Goal: Transaction & Acquisition: Purchase product/service

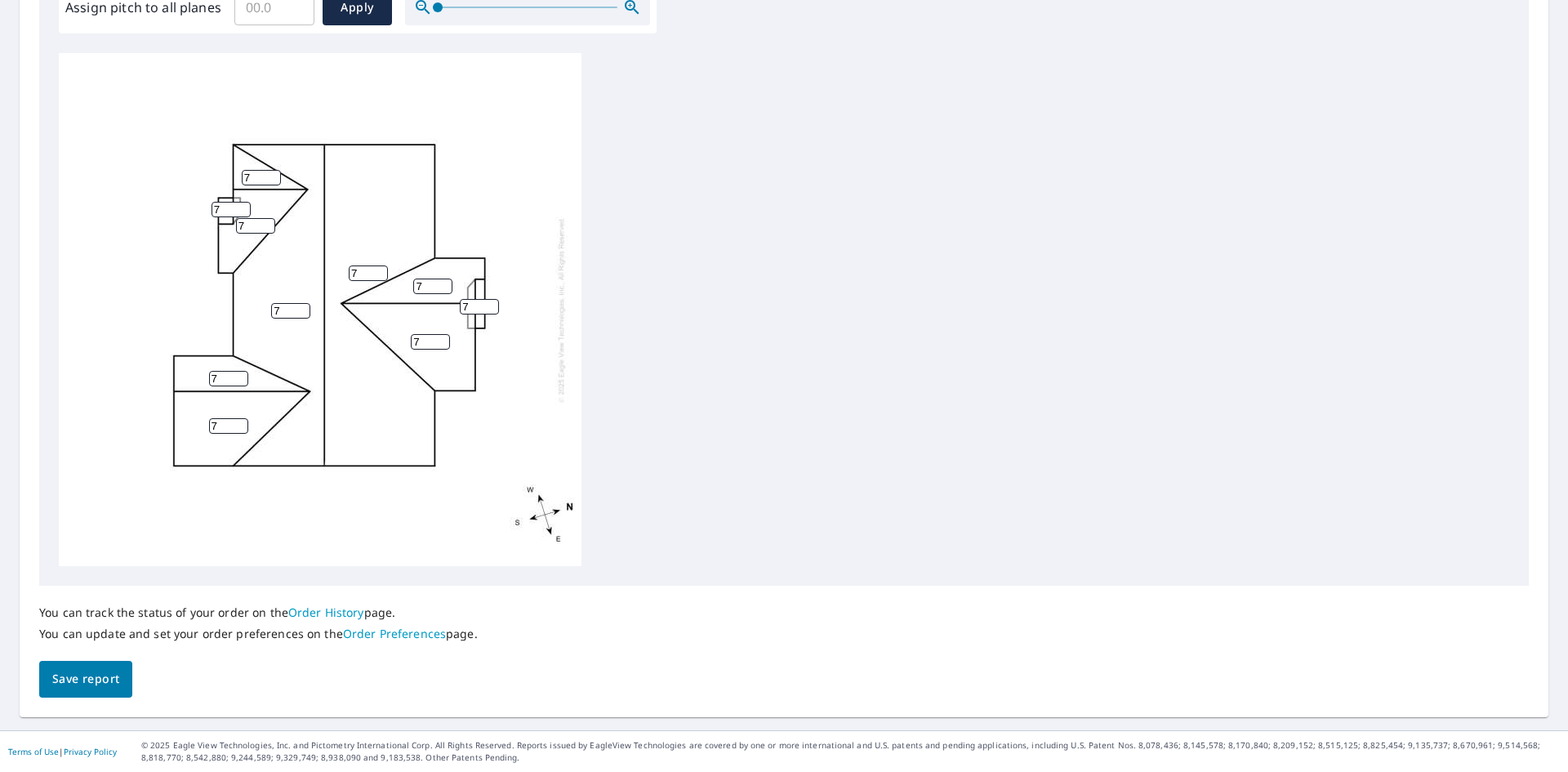
scroll to position [17, 0]
click at [96, 682] on span "Save report" at bounding box center [85, 679] width 67 height 20
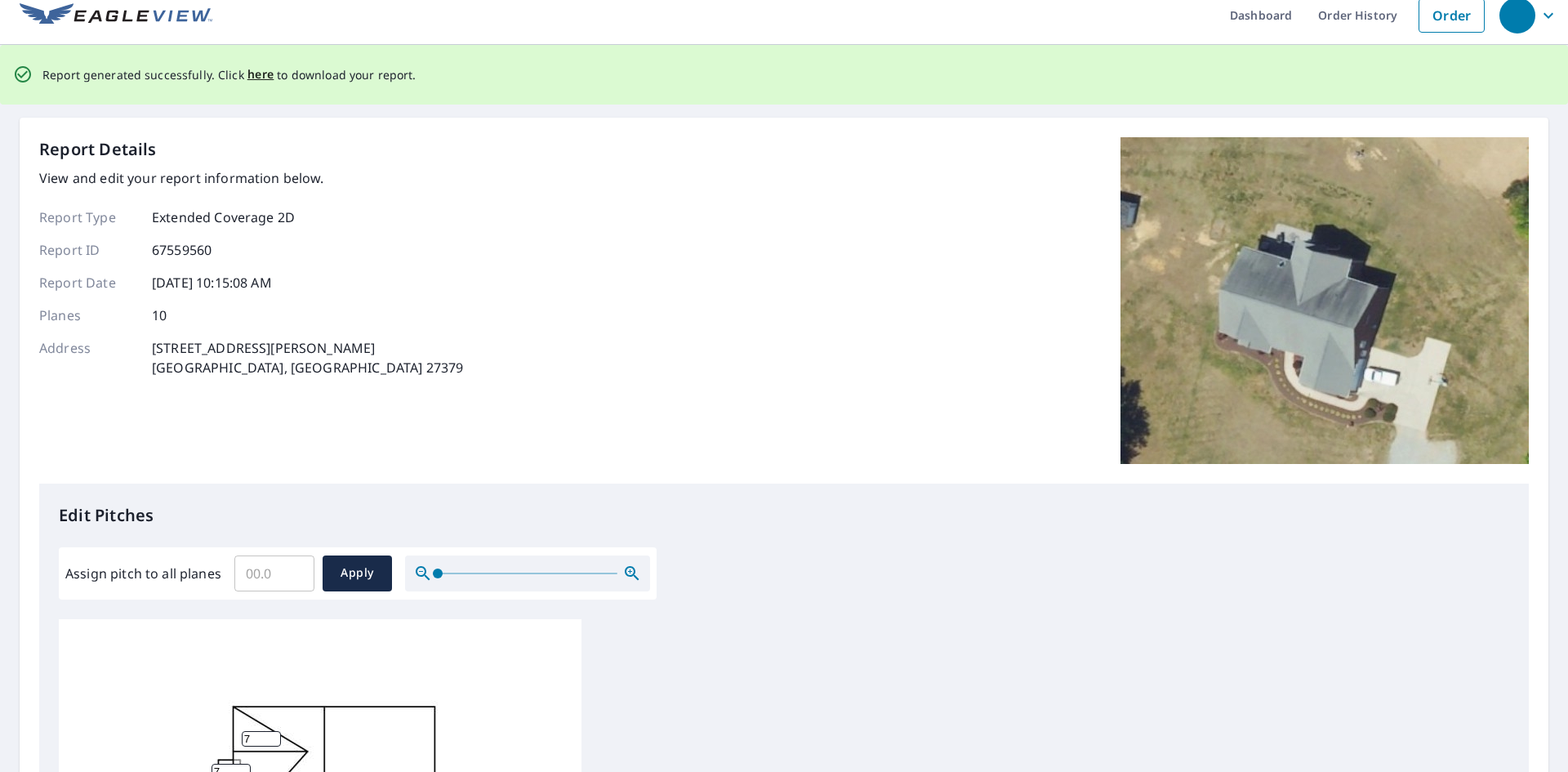
scroll to position [0, 0]
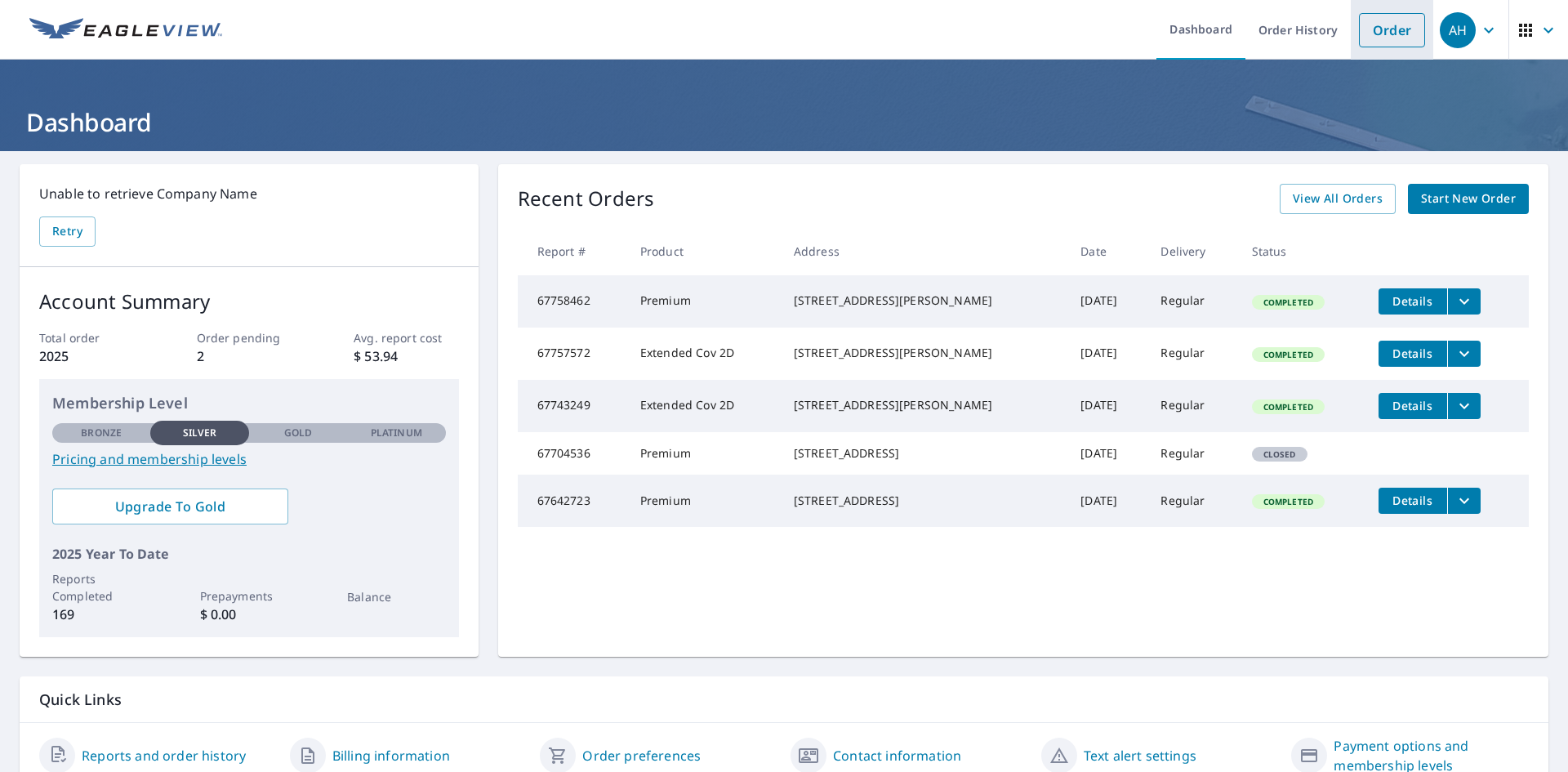
click at [1373, 39] on link "Order" at bounding box center [1392, 29] width 66 height 34
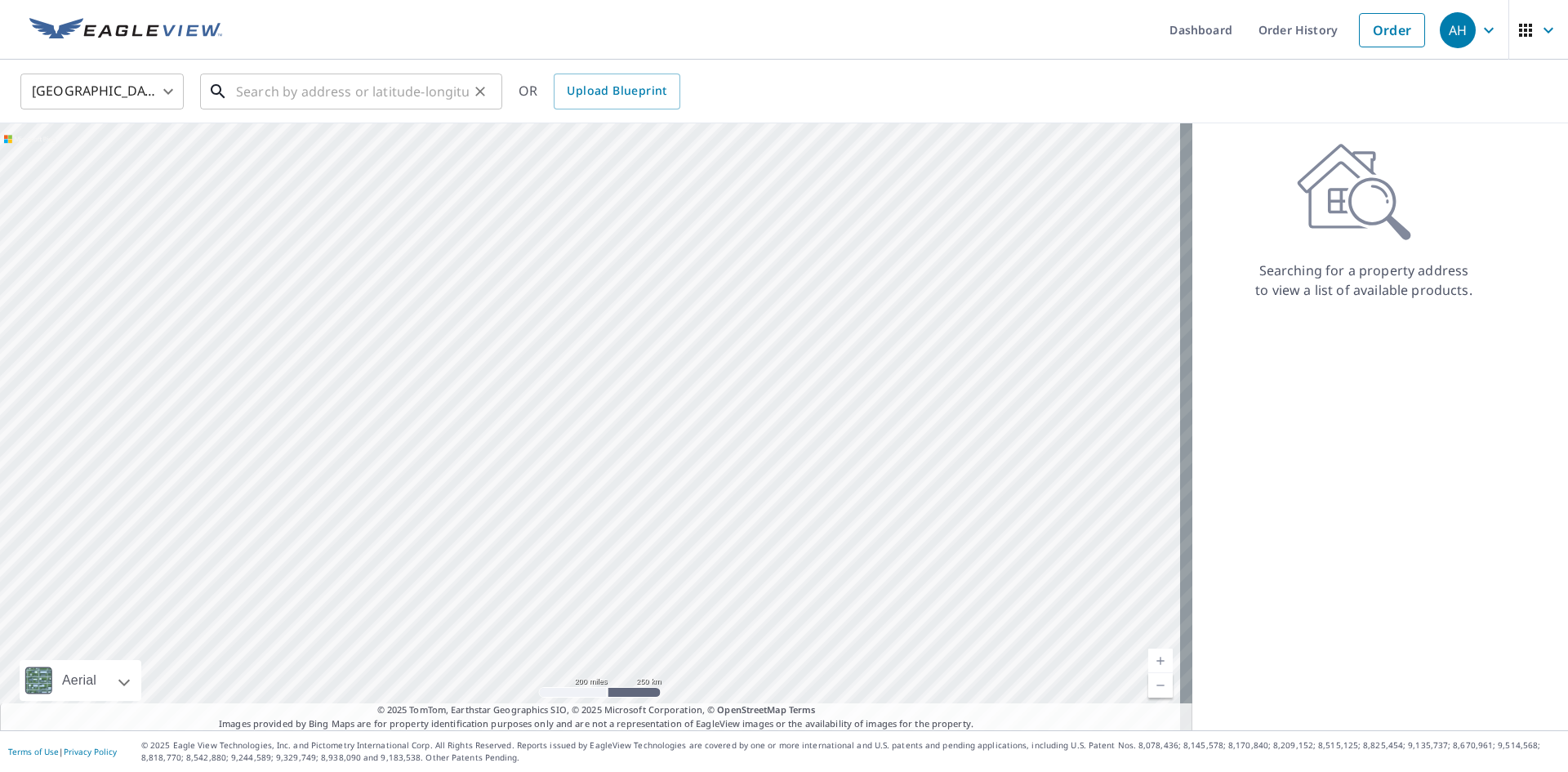
click at [349, 99] on input "text" at bounding box center [352, 92] width 233 height 46
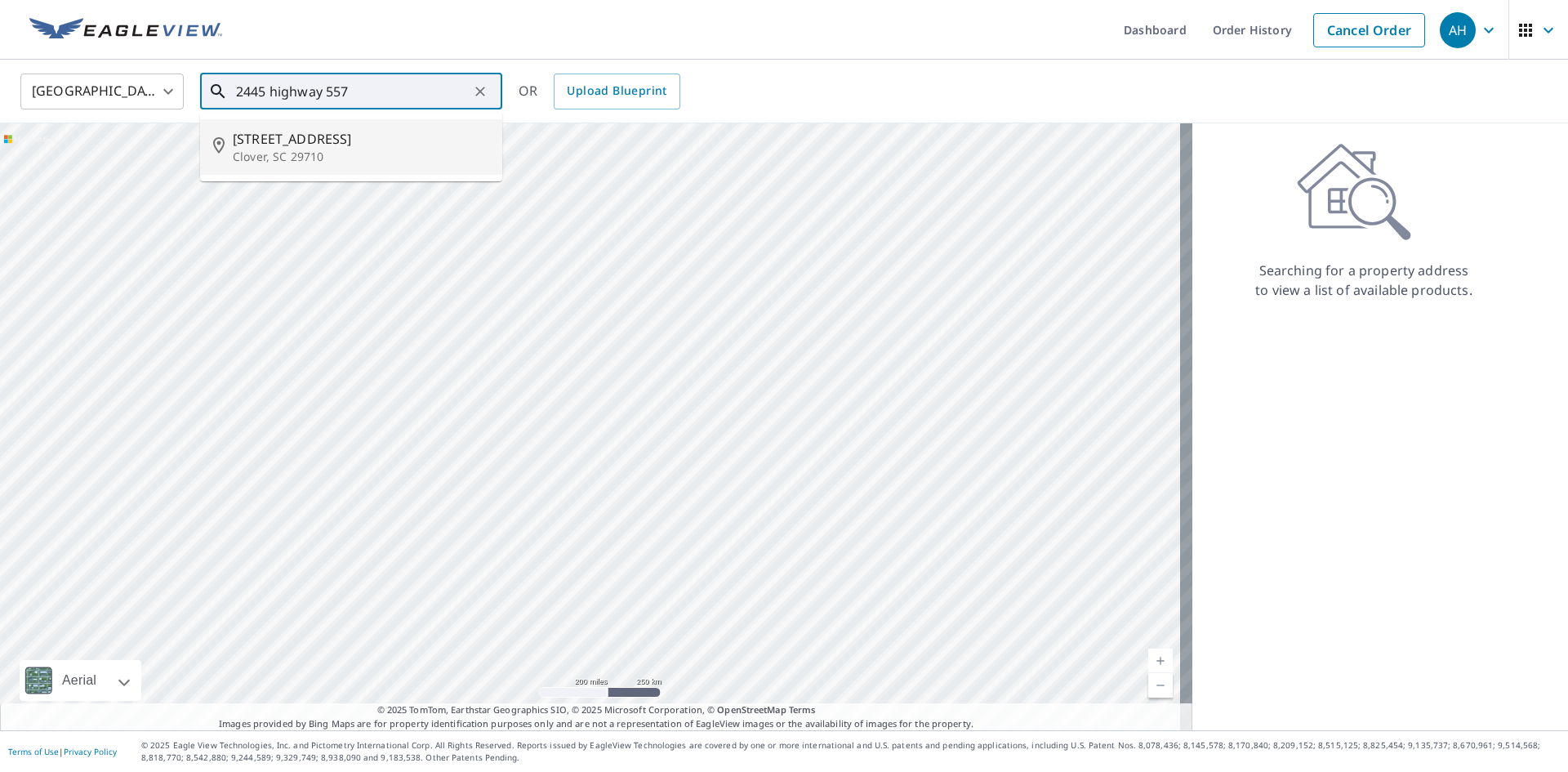
click at [302, 136] on span "[STREET_ADDRESS]" at bounding box center [361, 139] width 257 height 19
type input "[STREET_ADDRESS]"
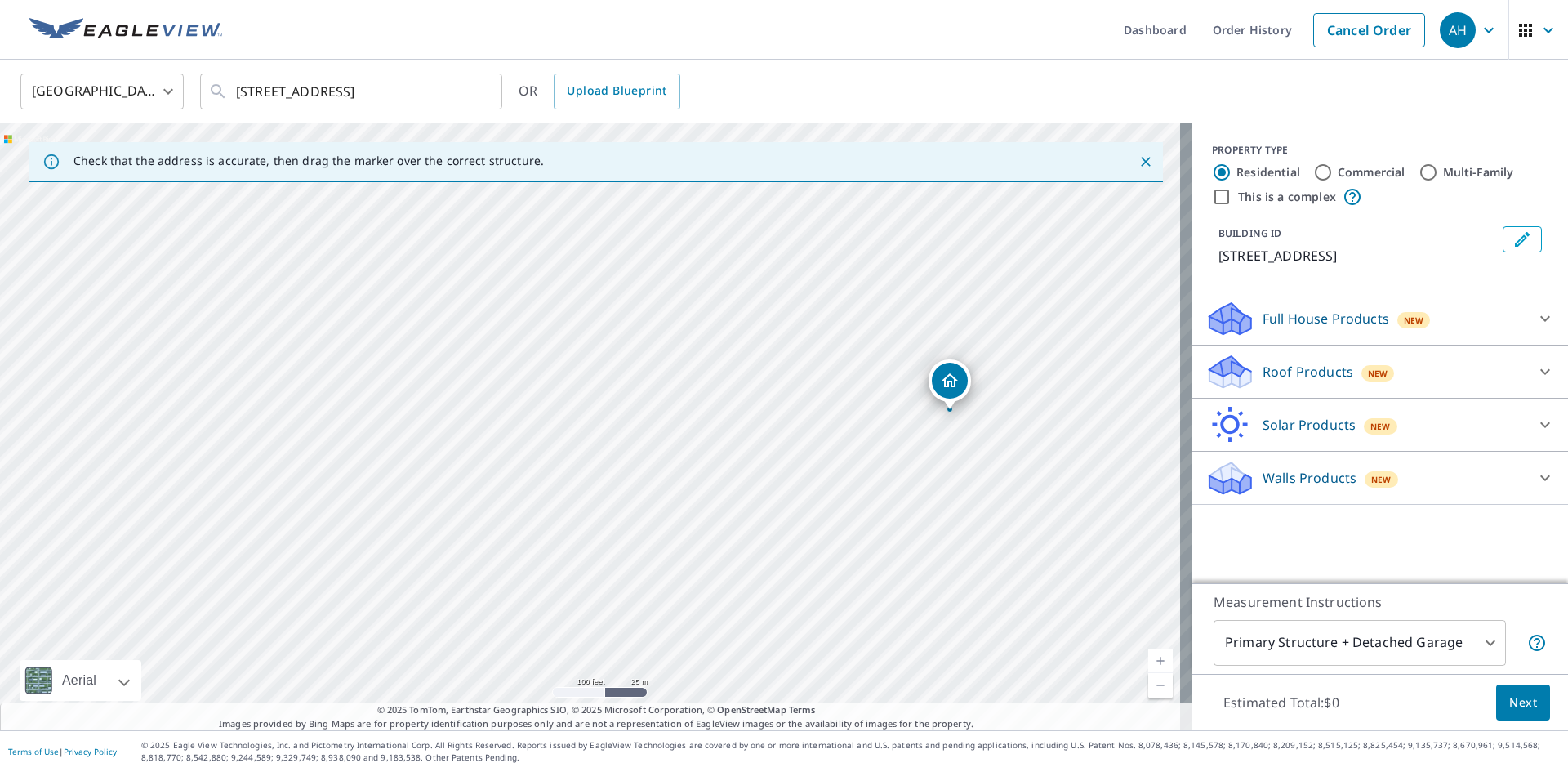
drag, startPoint x: 577, startPoint y: 392, endPoint x: 937, endPoint y: 377, distance: 360.3
drag, startPoint x: 465, startPoint y: 352, endPoint x: 444, endPoint y: 375, distance: 31.1
drag, startPoint x: 930, startPoint y: 305, endPoint x: 898, endPoint y: 314, distance: 33.2
drag, startPoint x: 595, startPoint y: 398, endPoint x: 608, endPoint y: 390, distance: 15.3
click at [1318, 170] on input "Commercial" at bounding box center [1323, 172] width 19 height 19
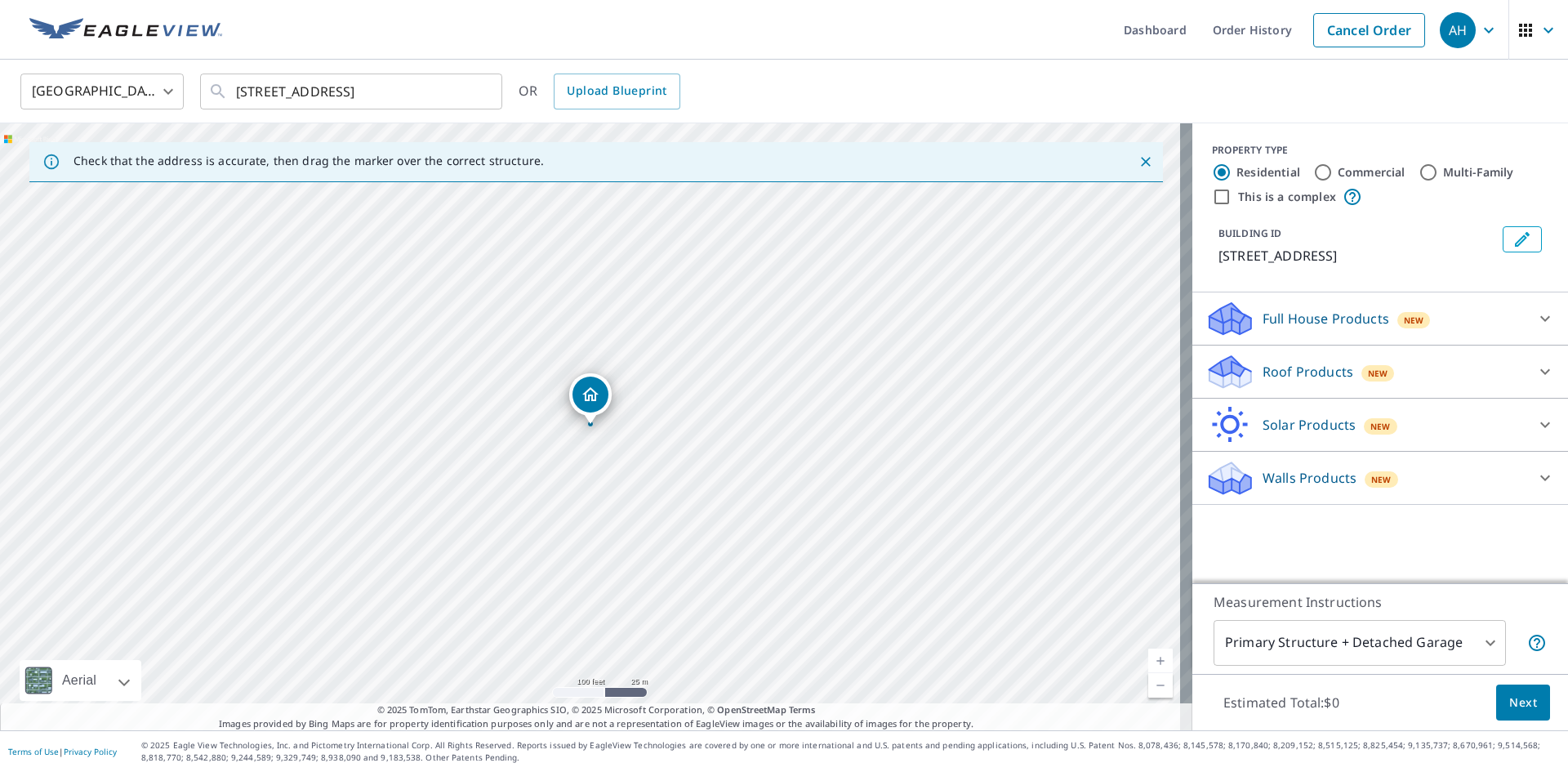
radio input "true"
type input "4"
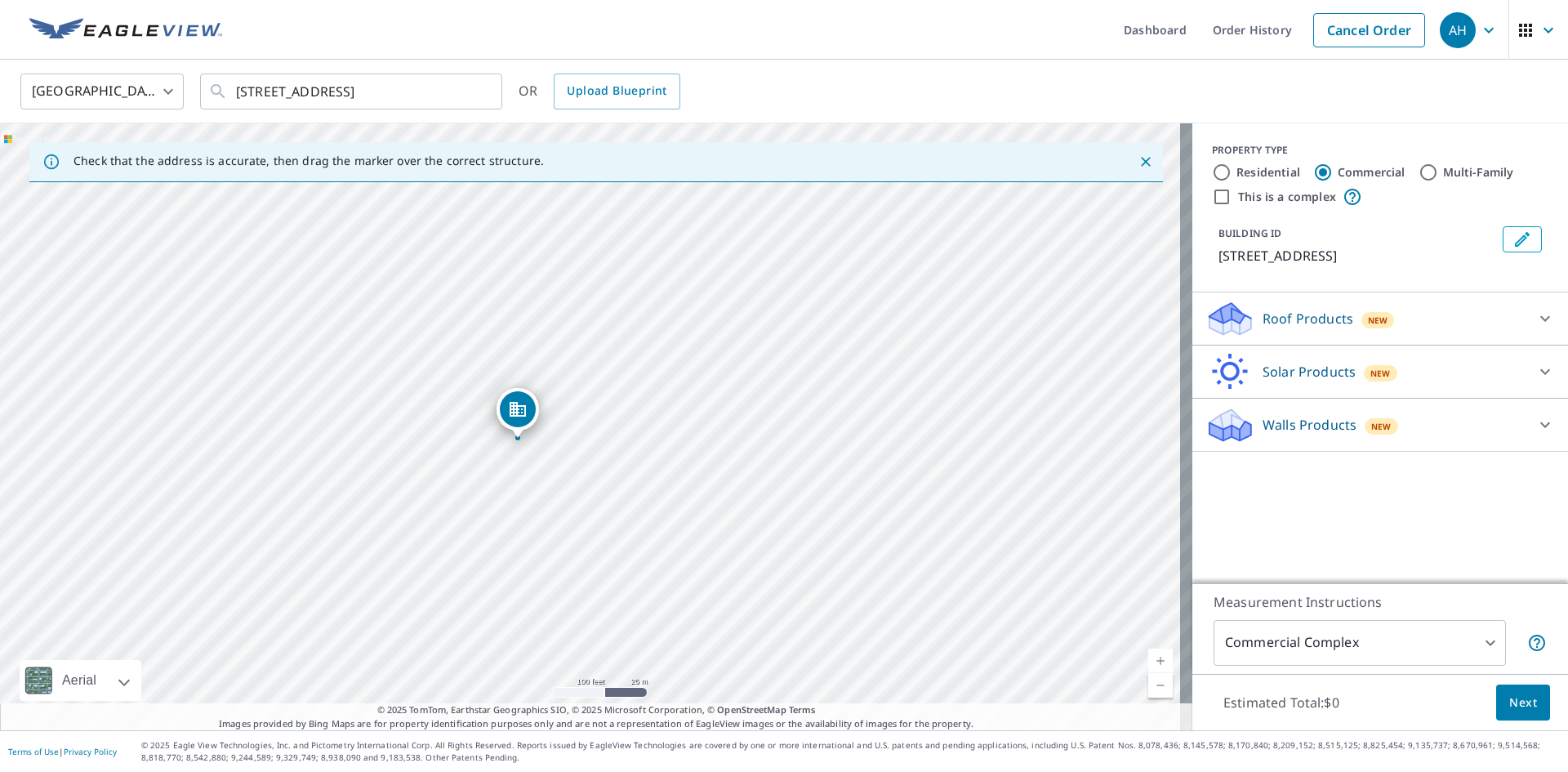
drag, startPoint x: 588, startPoint y: 400, endPoint x: 516, endPoint y: 413, distance: 73.2
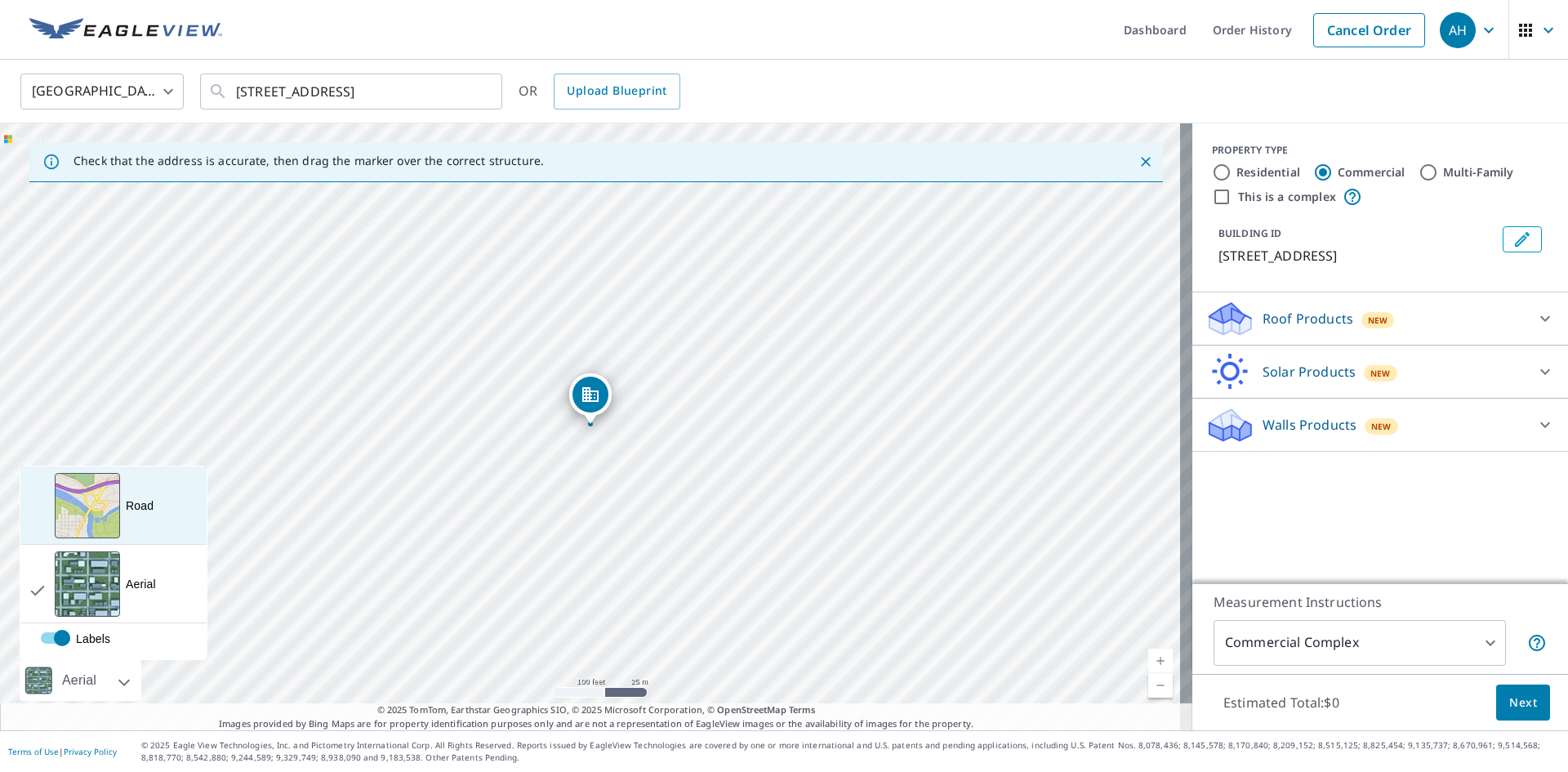
click at [101, 501] on div "View aerial and more..." at bounding box center [87, 505] width 65 height 65
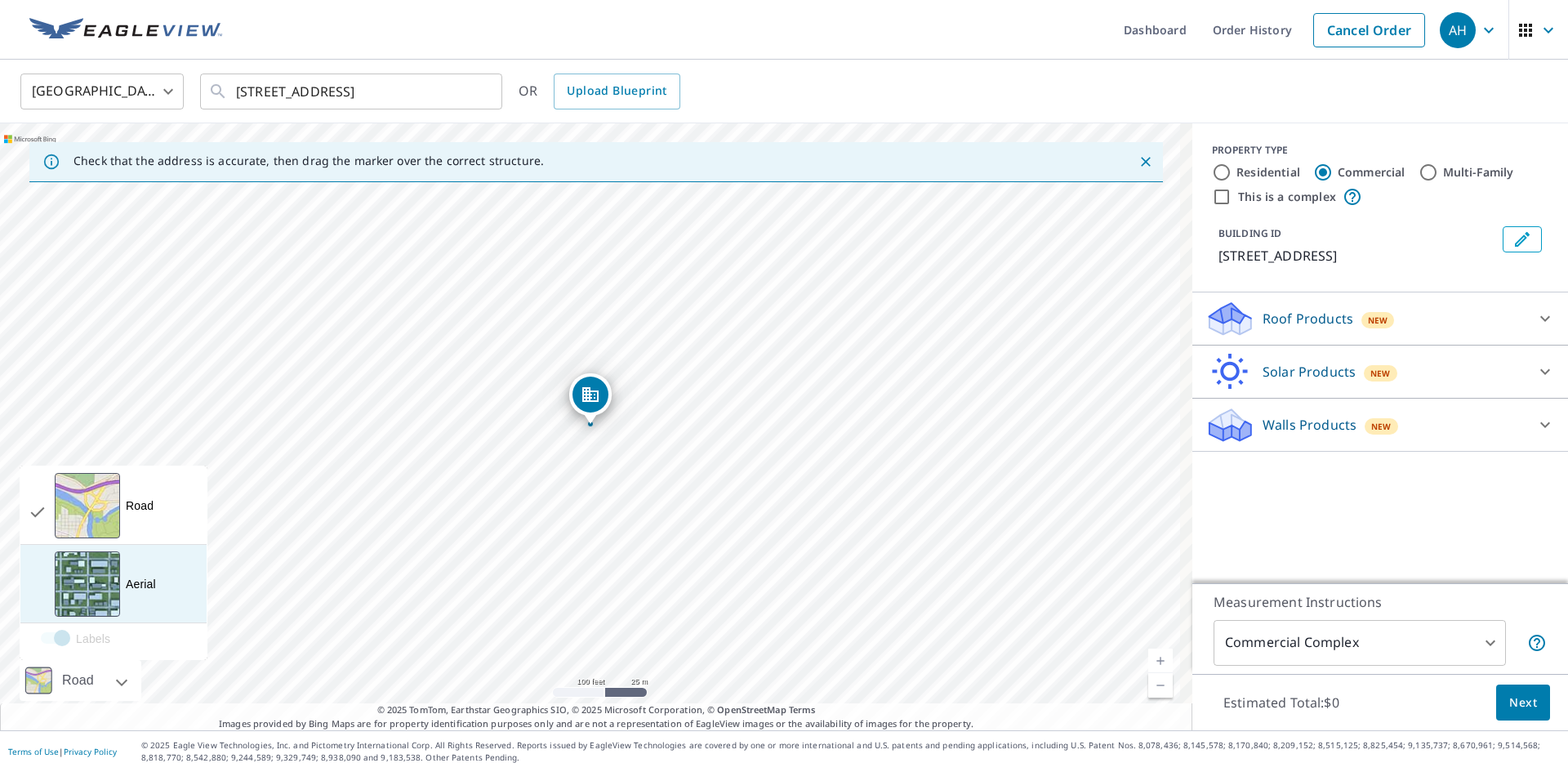
click at [87, 585] on div "View aerial and more..." at bounding box center [87, 584] width 65 height 65
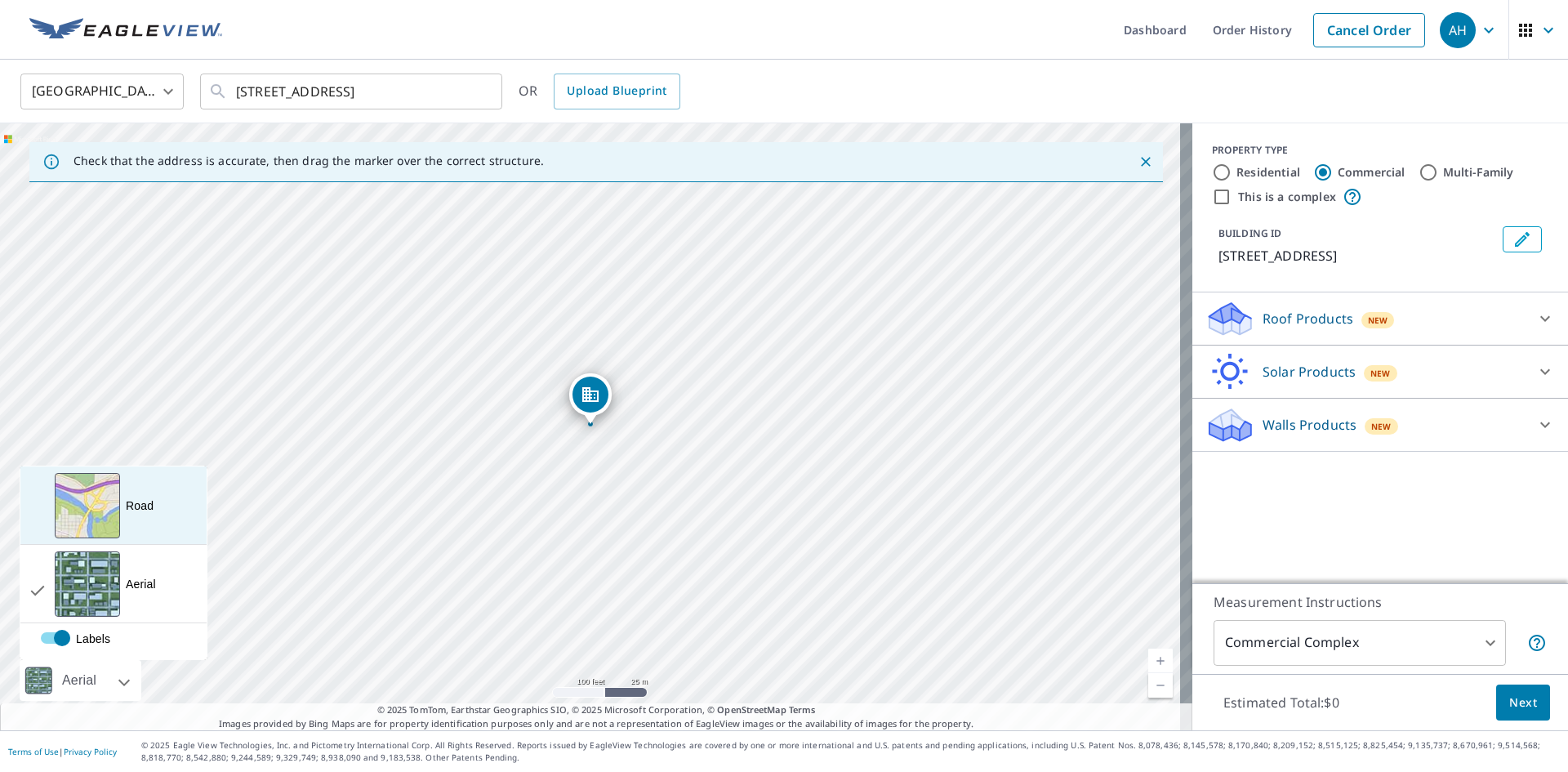
click at [85, 523] on div "View aerial and more..." at bounding box center [87, 505] width 65 height 65
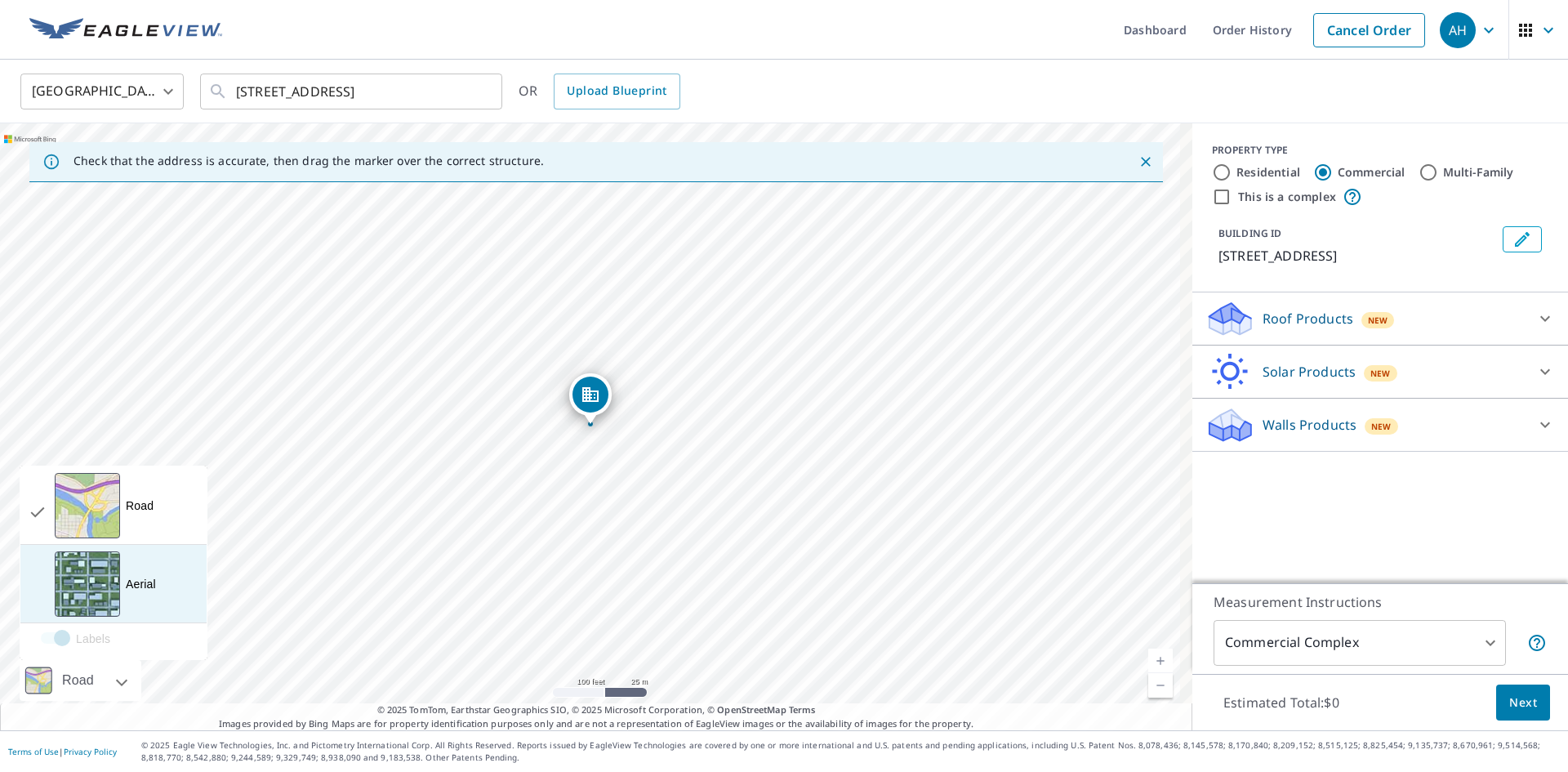
click at [93, 601] on div "View aerial and more..." at bounding box center [87, 584] width 65 height 65
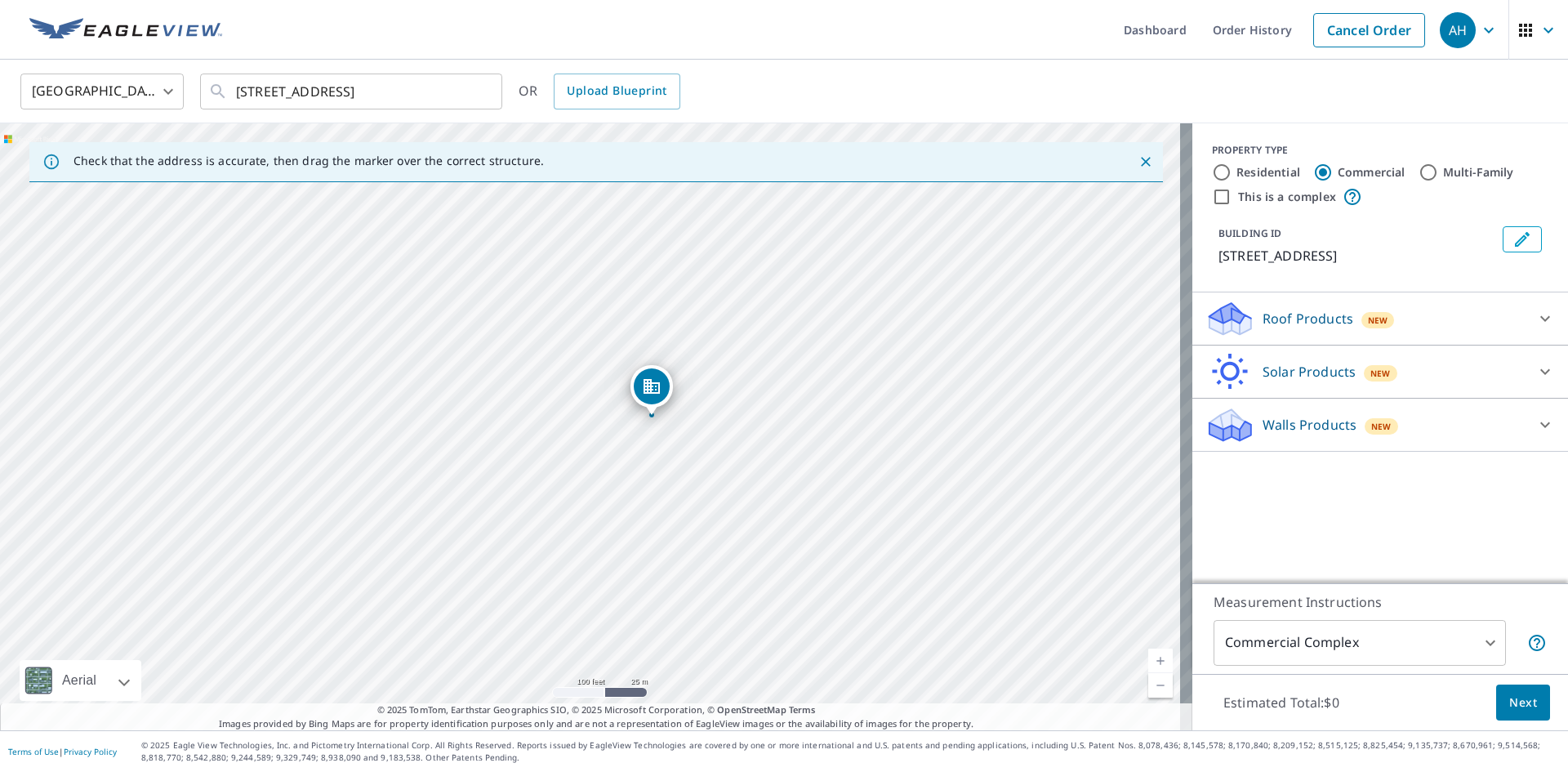
drag, startPoint x: 592, startPoint y: 391, endPoint x: 652, endPoint y: 383, distance: 60.5
click at [1536, 316] on icon at bounding box center [1545, 319] width 19 height 19
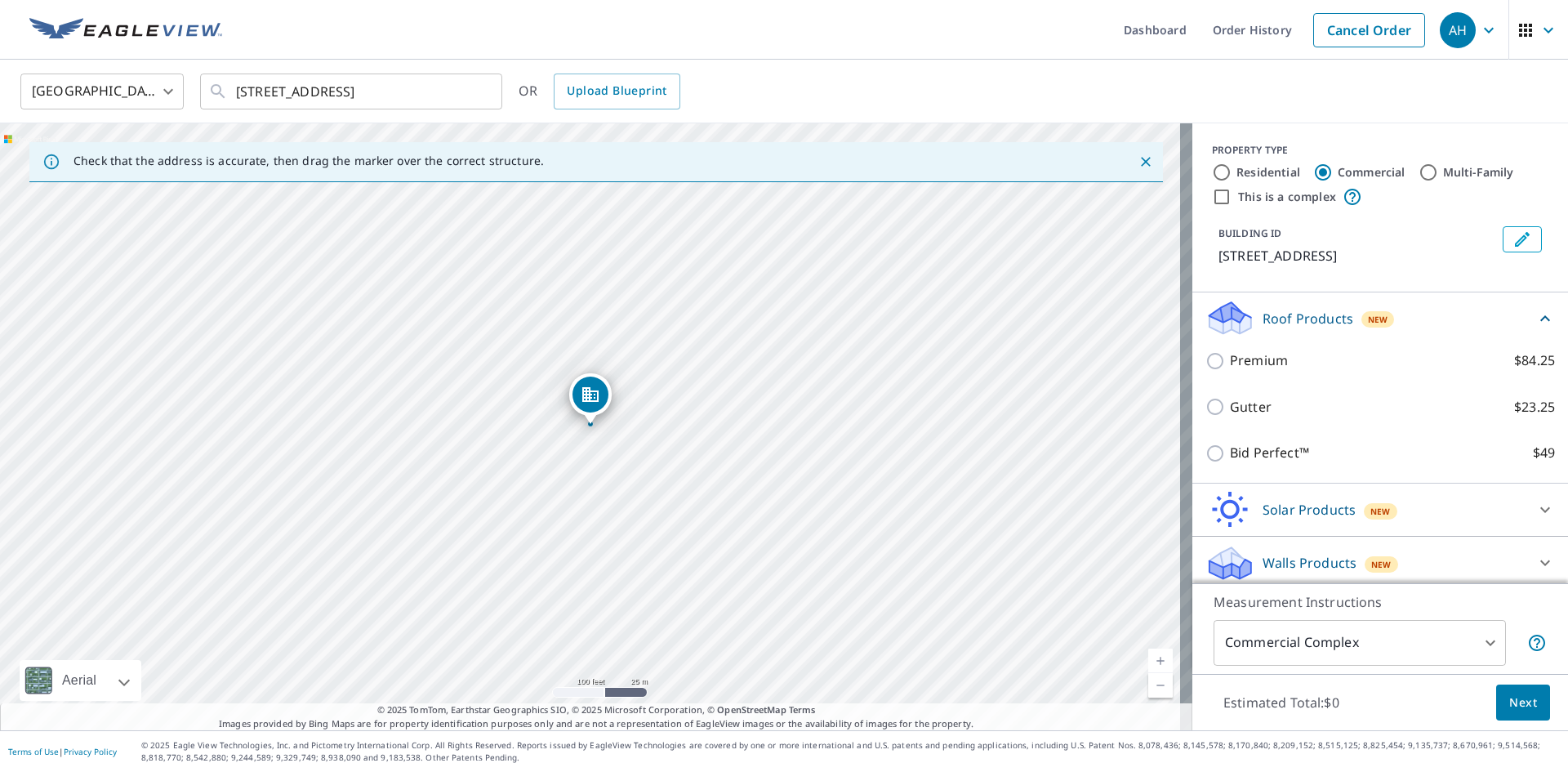
click at [1536, 314] on icon at bounding box center [1545, 319] width 19 height 19
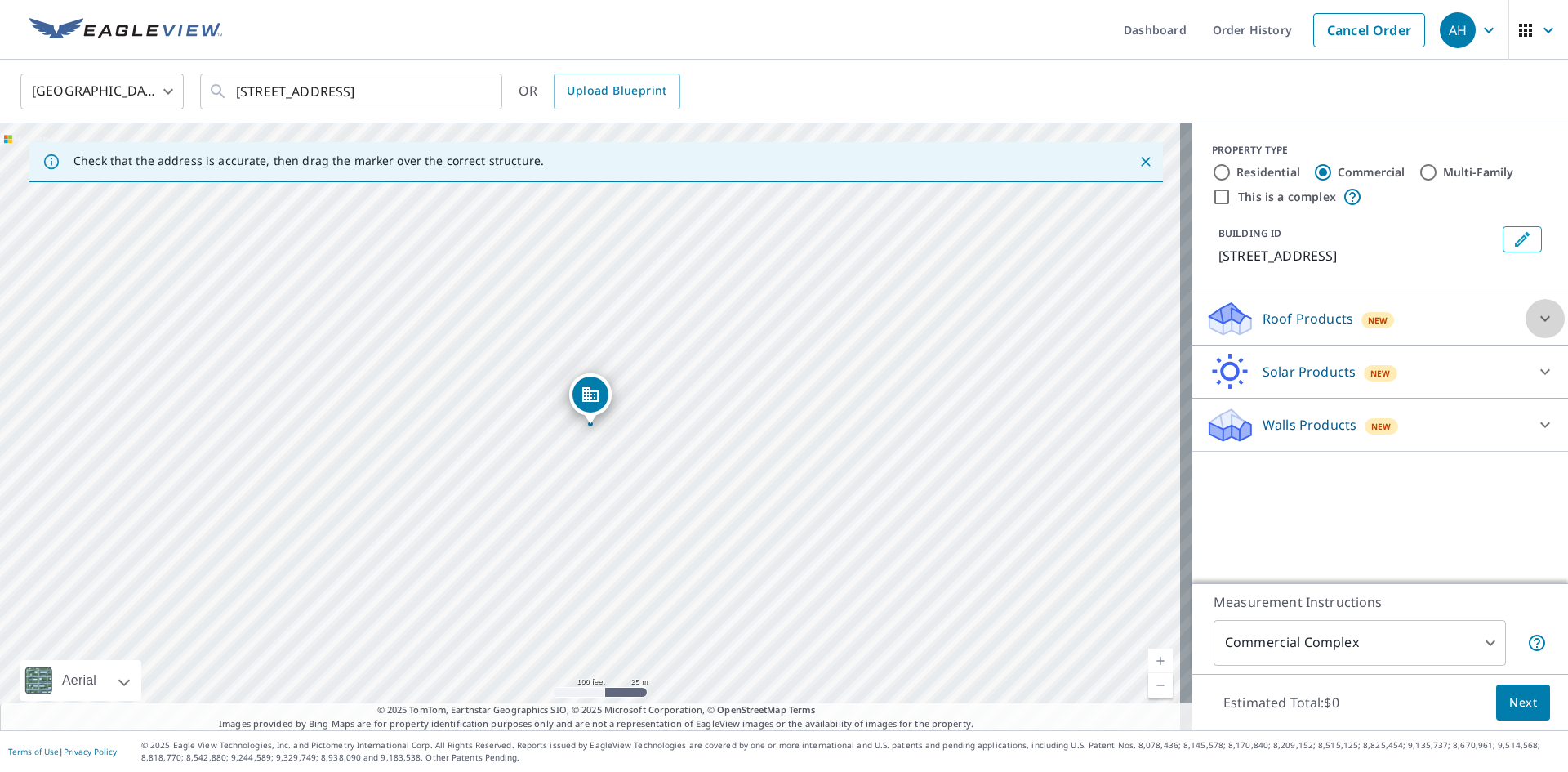
click at [1536, 322] on icon at bounding box center [1545, 319] width 19 height 19
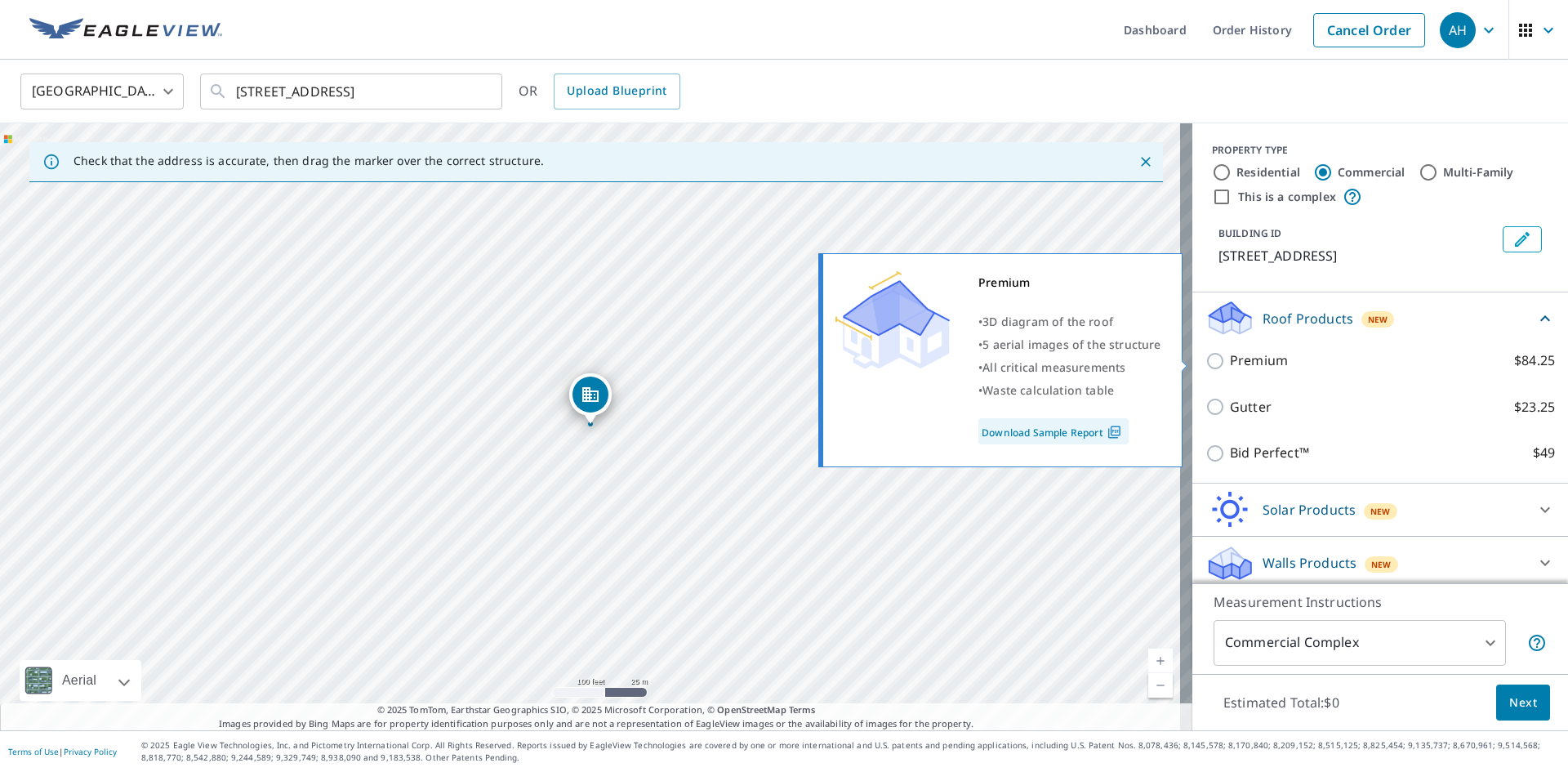
click at [1207, 361] on input "Premium $84.25" at bounding box center [1218, 361] width 25 height 19
checkbox input "true"
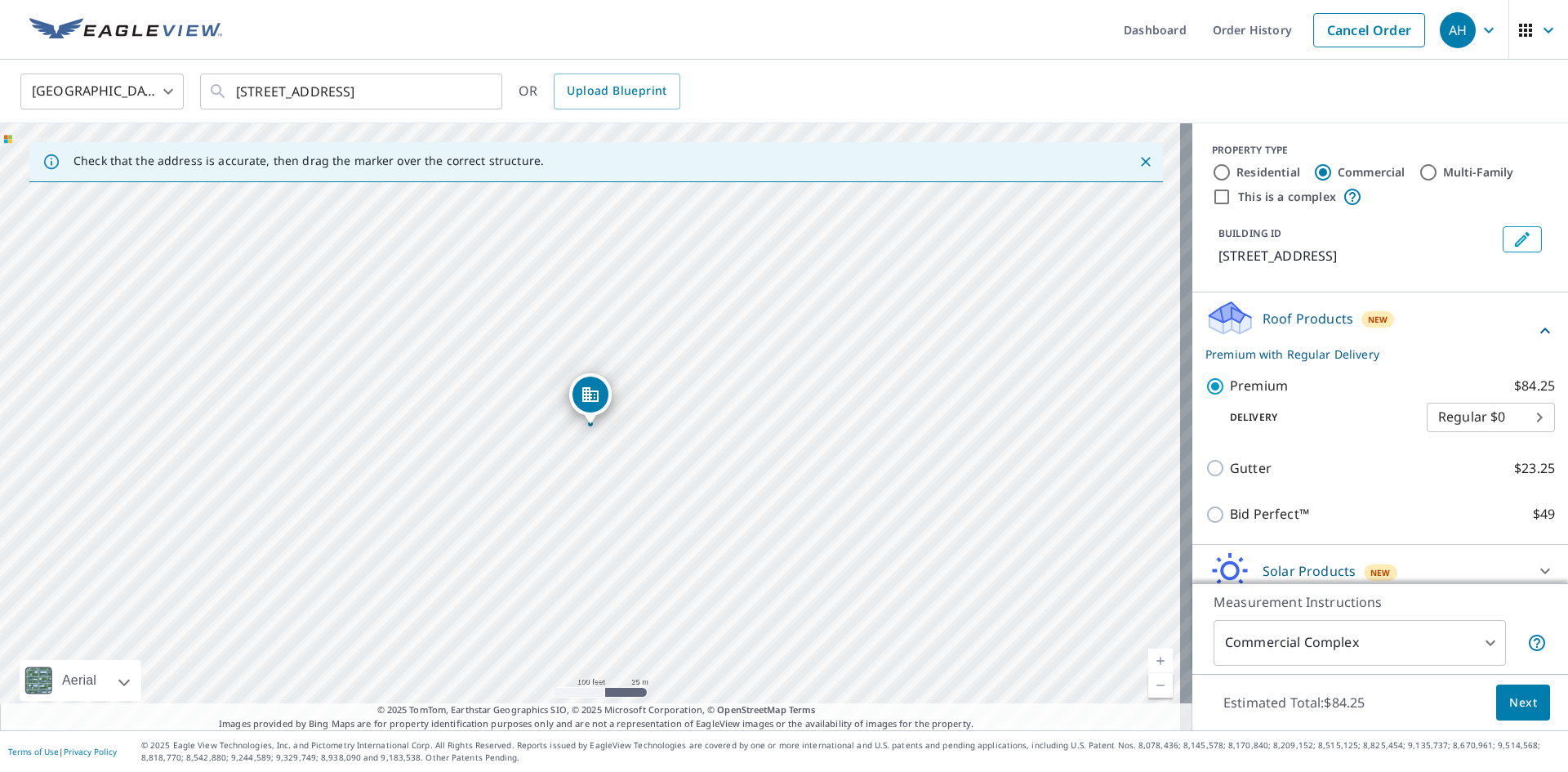
click at [1511, 697] on span "Next" at bounding box center [1523, 703] width 28 height 20
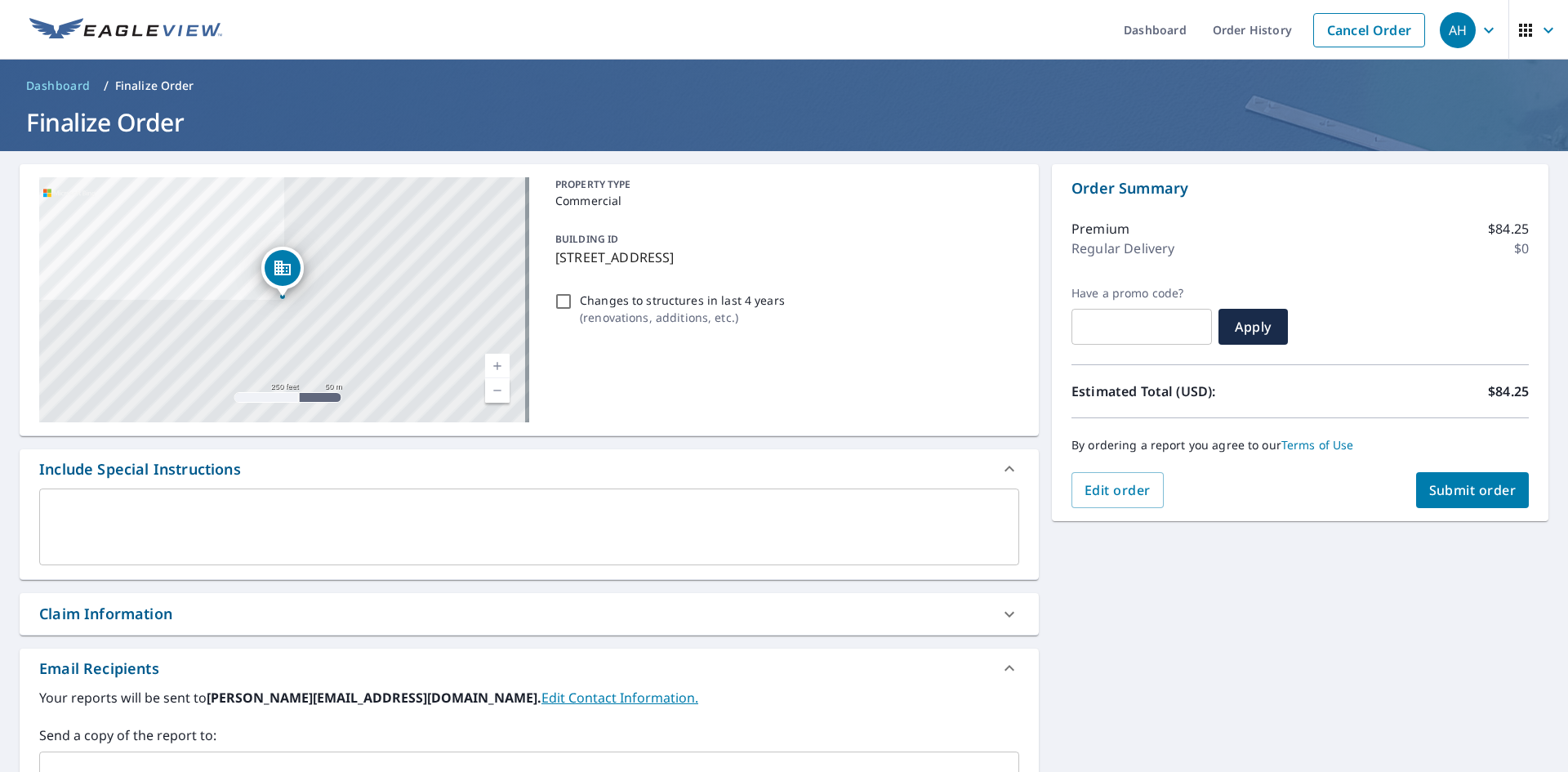
click at [115, 522] on textarea at bounding box center [528, 527] width 957 height 47
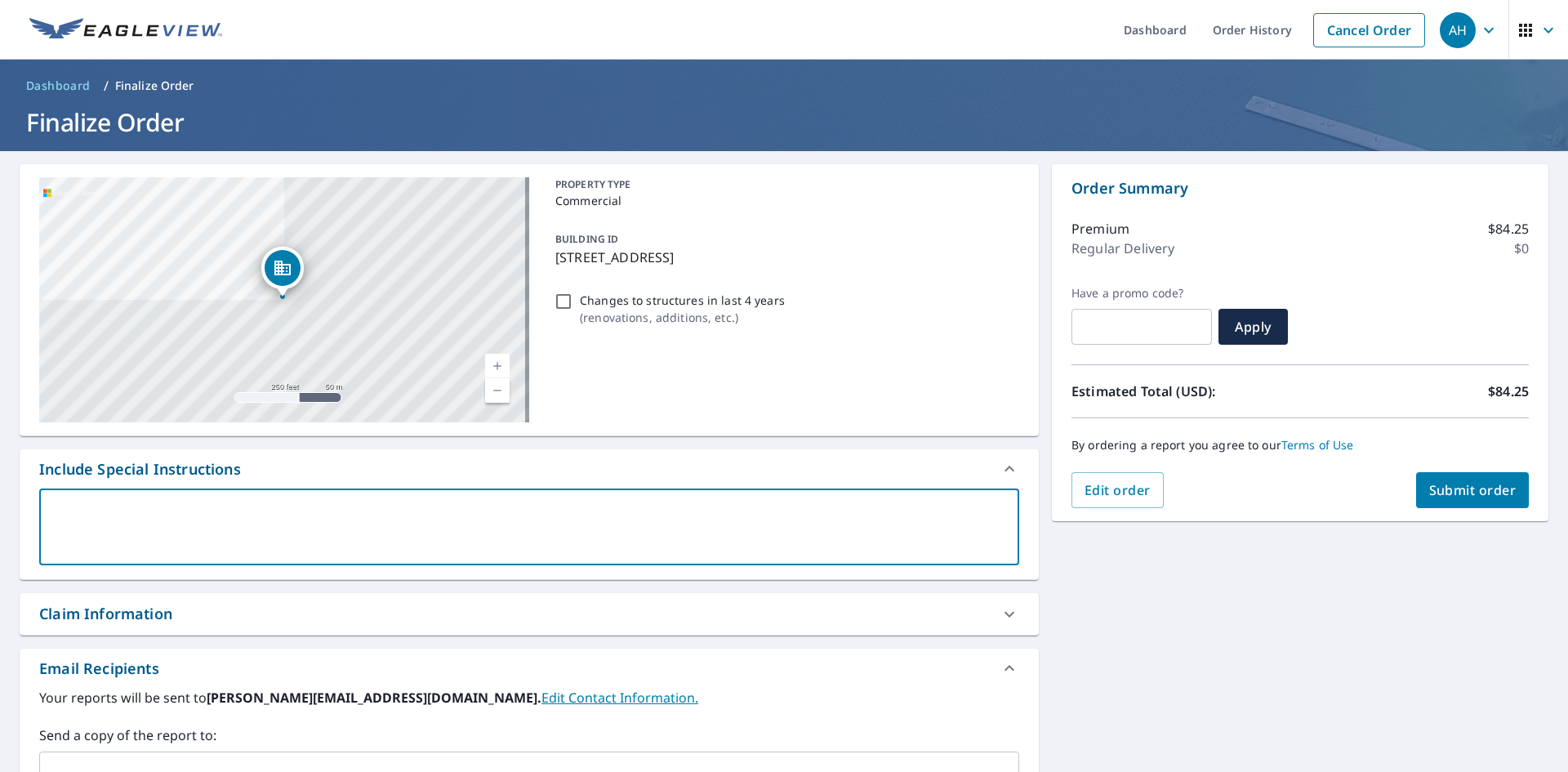
type textarea "T"
type textarea "x"
checkbox input "true"
type textarea "Th"
type textarea "x"
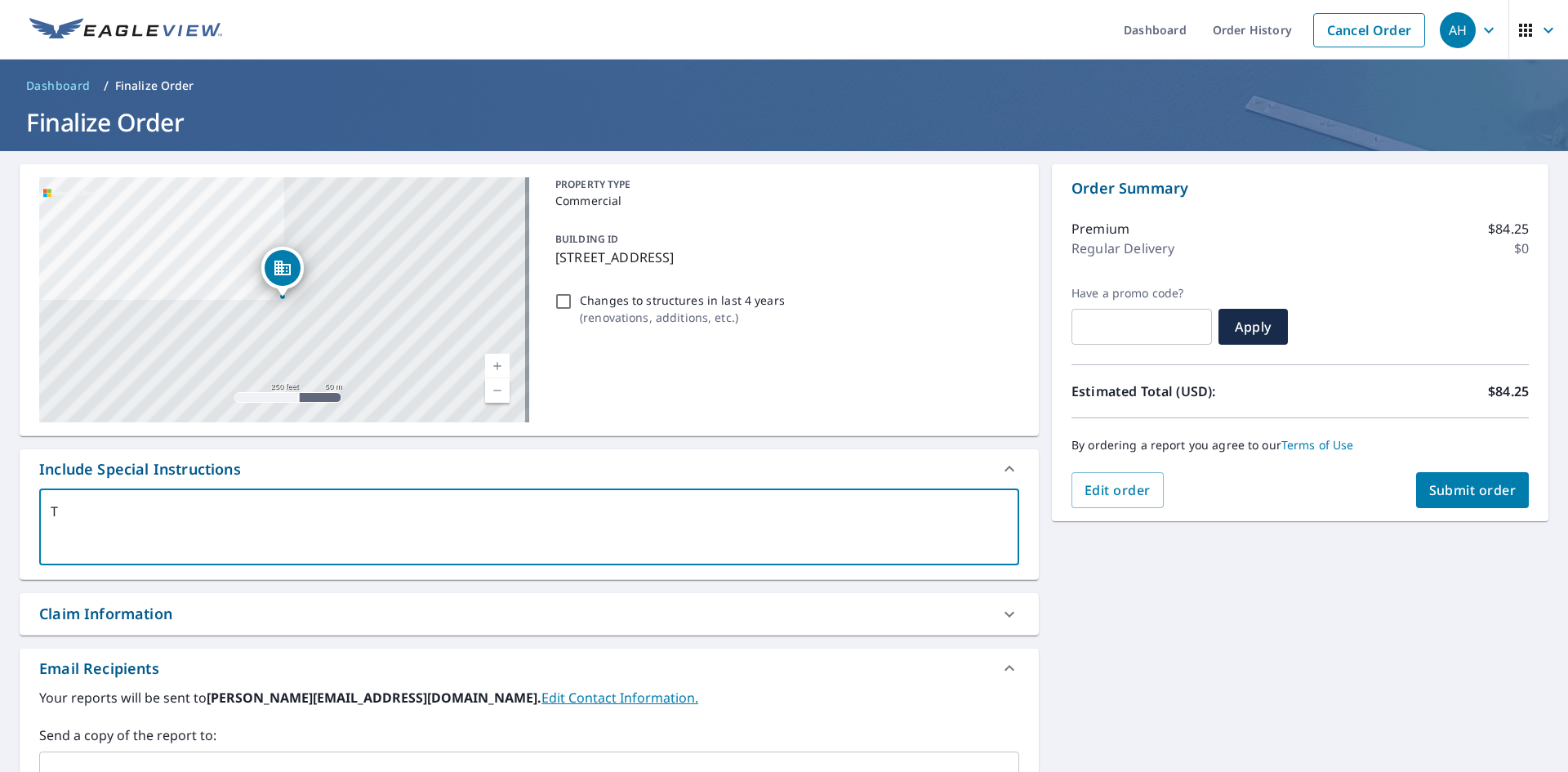
checkbox input "true"
type textarea "The"
type textarea "x"
checkbox input "true"
type textarea "The"
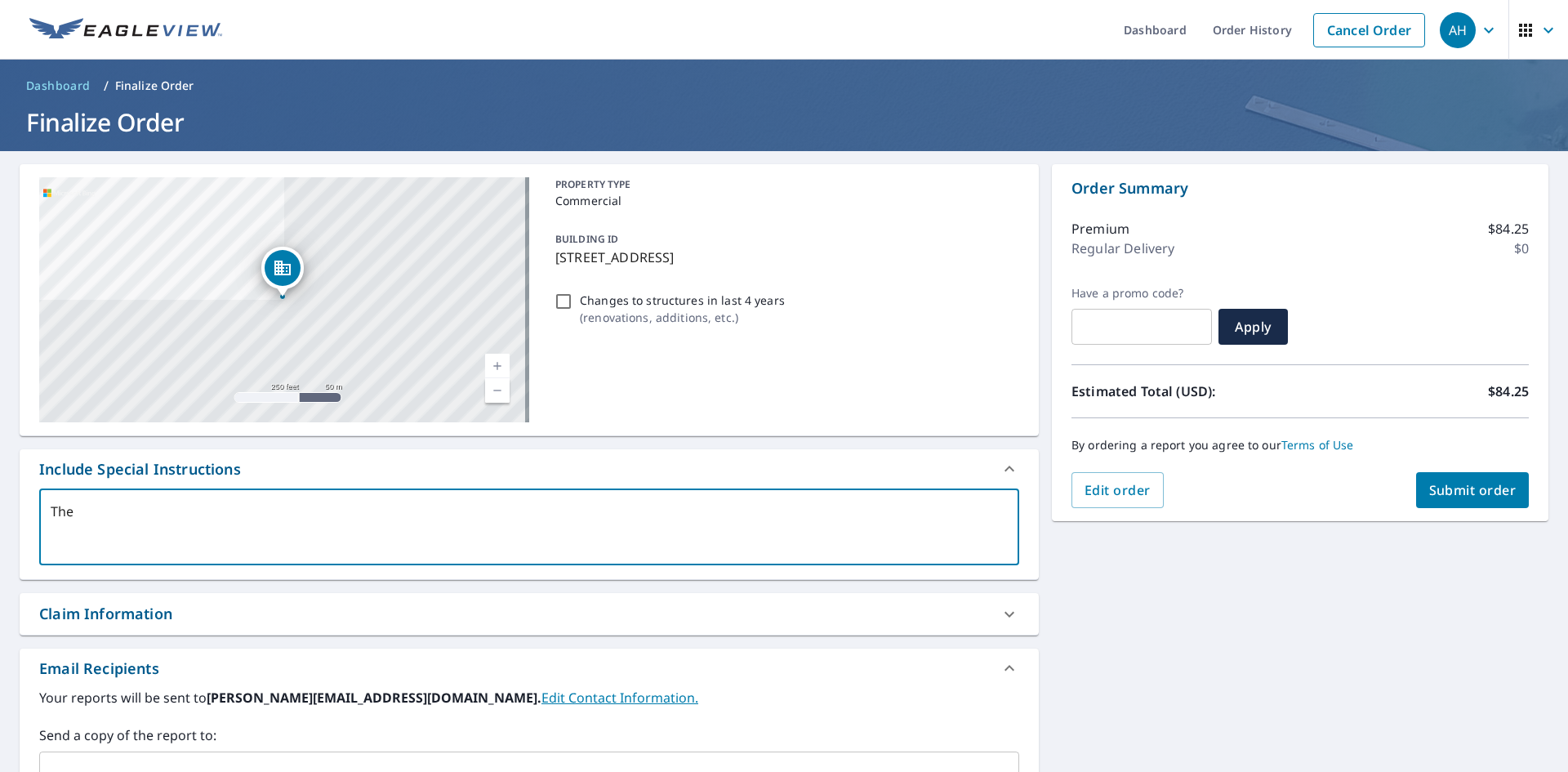
type textarea "x"
checkbox input "true"
type textarea "The 3"
type textarea "x"
checkbox input "true"
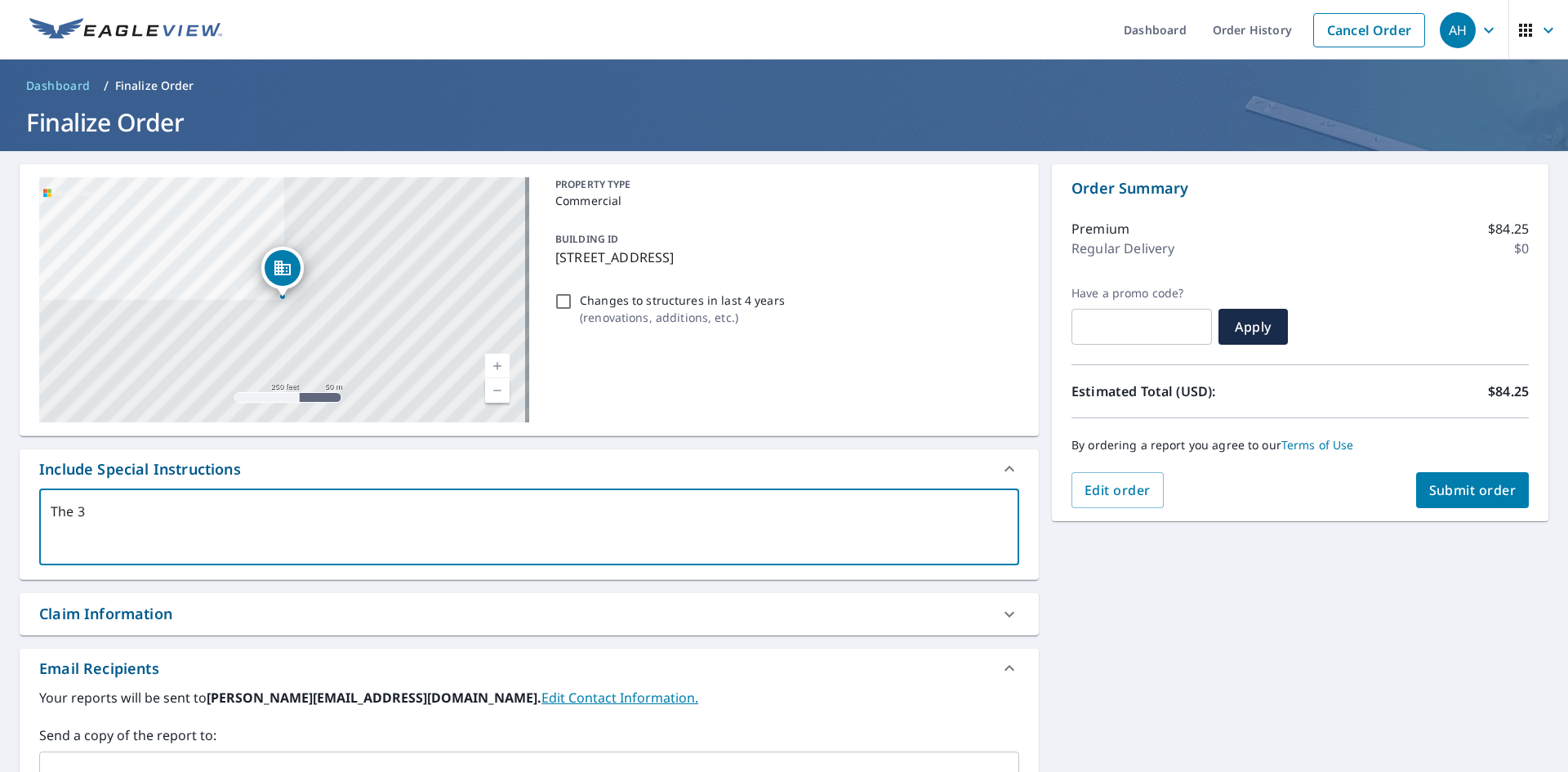
type textarea "The 3"
type textarea "x"
checkbox input "true"
type textarea "The 3 b"
type textarea "x"
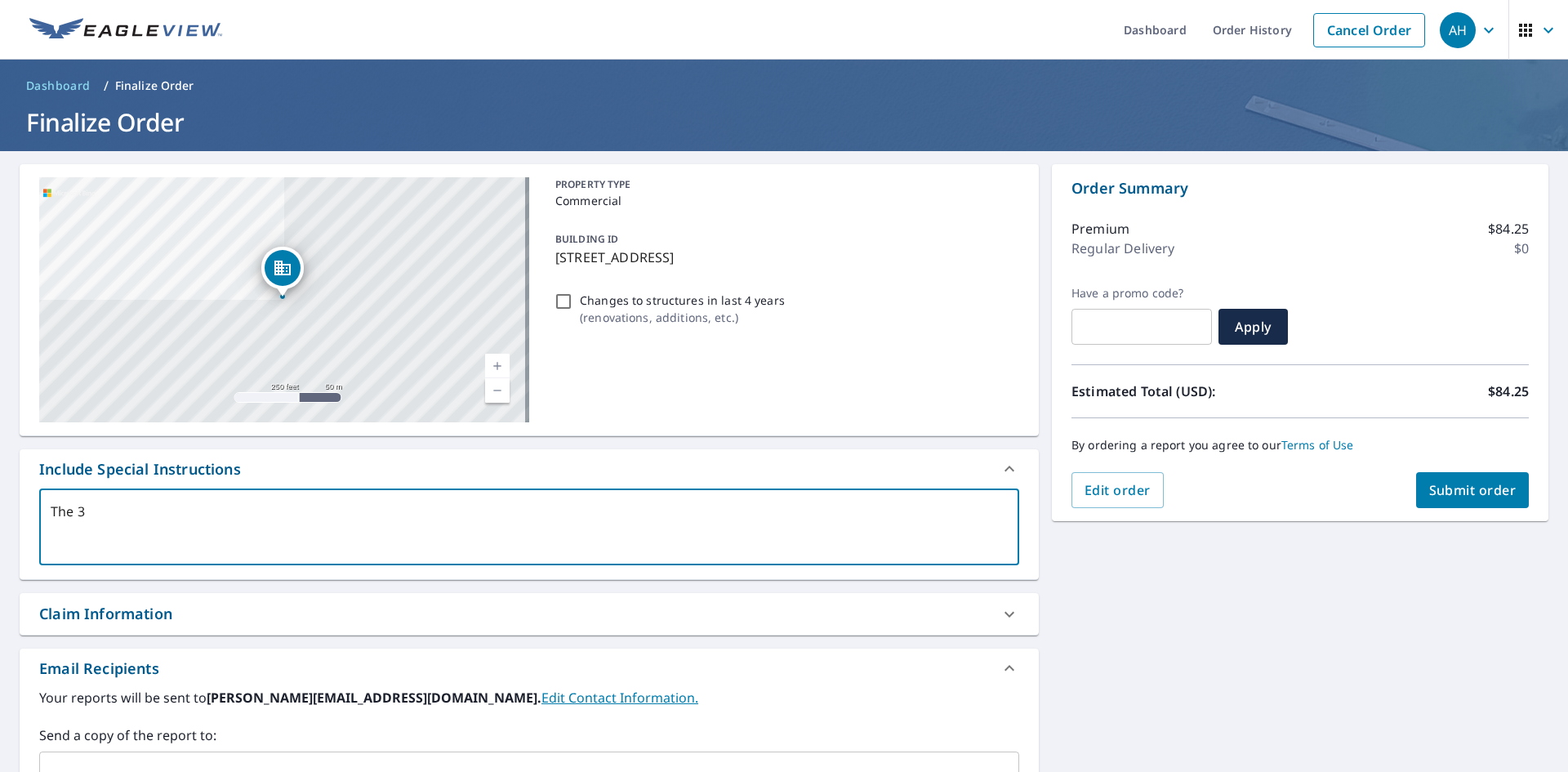
checkbox input "true"
type textarea "The 3 bu"
type textarea "x"
checkbox input "true"
type textarea "The 3 [PERSON_NAME]"
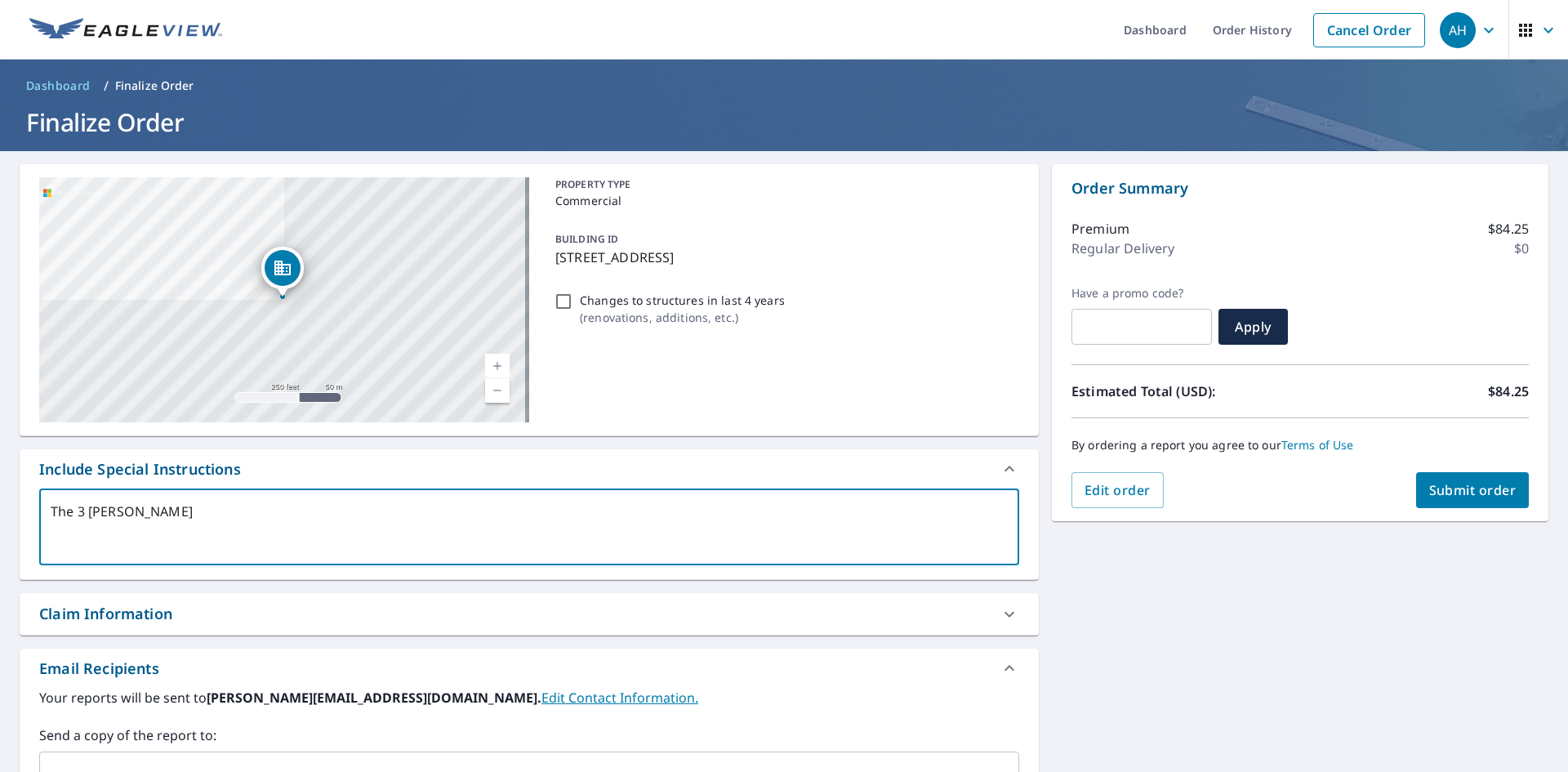
type textarea "x"
checkbox input "true"
type textarea "The 3 buil"
type textarea "x"
checkbox input "true"
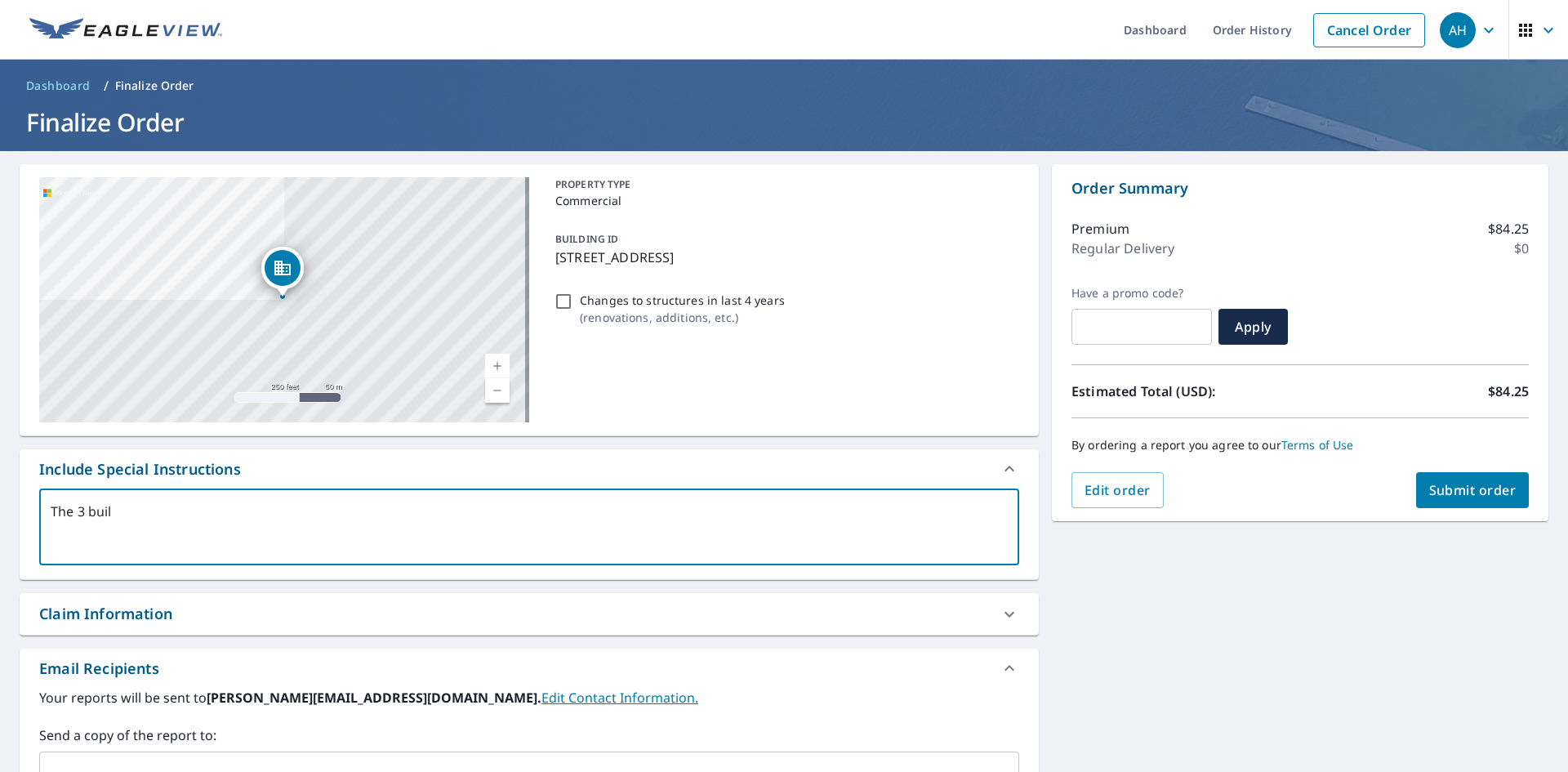
type textarea "The 3 build"
type textarea "x"
checkbox input "true"
type textarea "The 3 buildi"
type textarea "x"
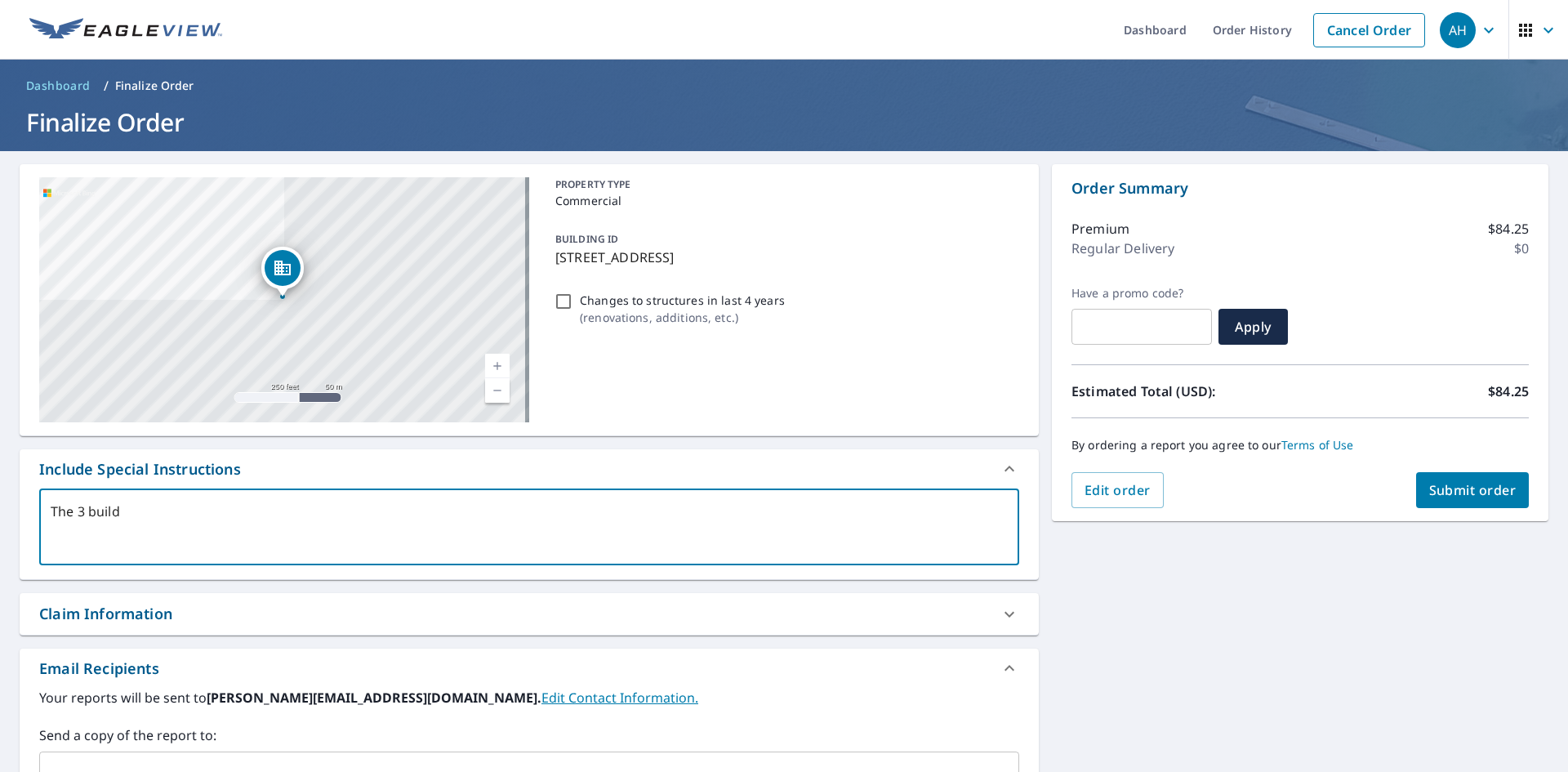
checkbox input "true"
type textarea "The 3 buildin"
type textarea "x"
checkbox input "true"
type textarea "The 3 building"
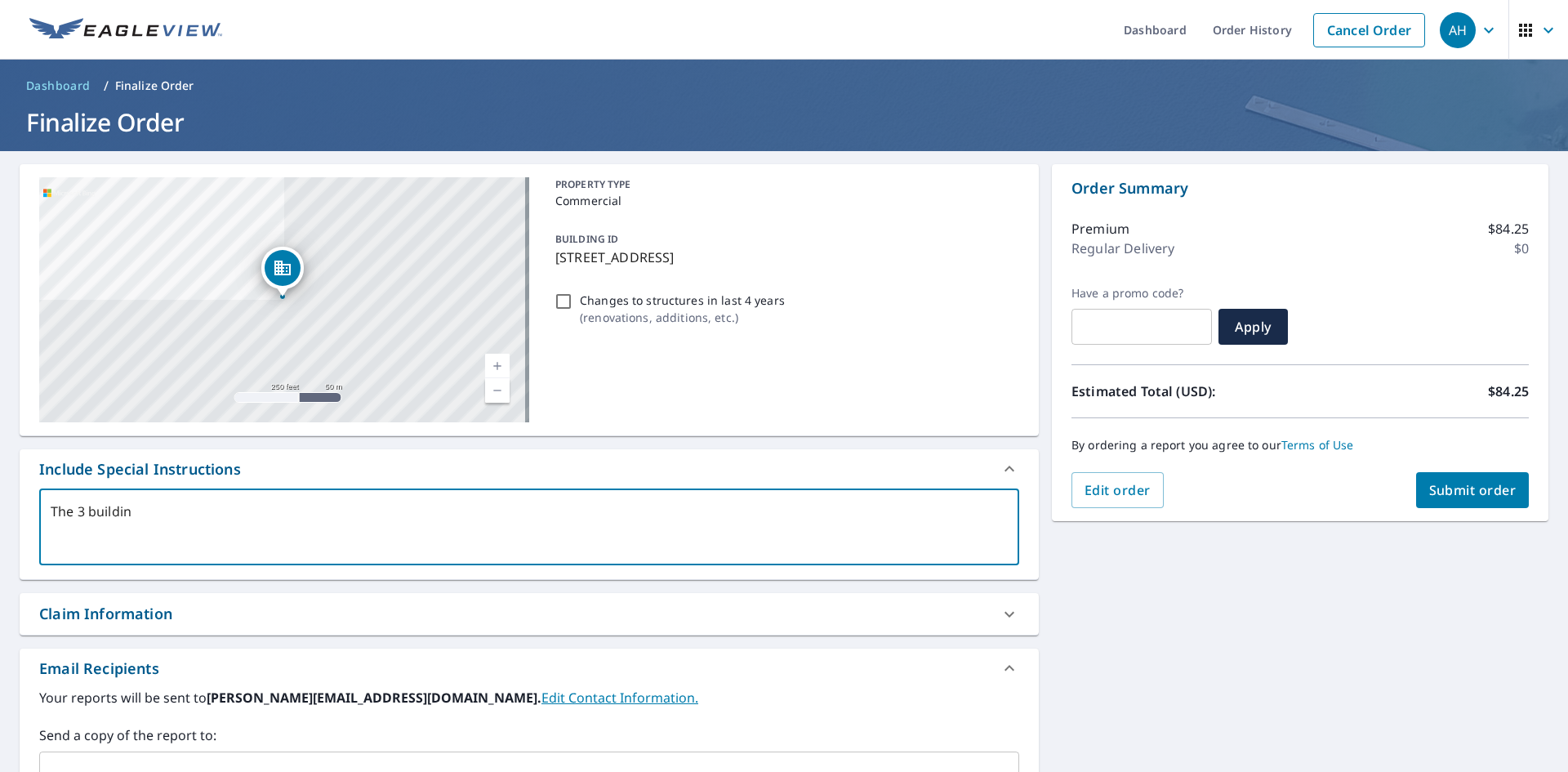
type textarea "x"
checkbox input "true"
type textarea "The 3 buildings"
type textarea "x"
checkbox input "true"
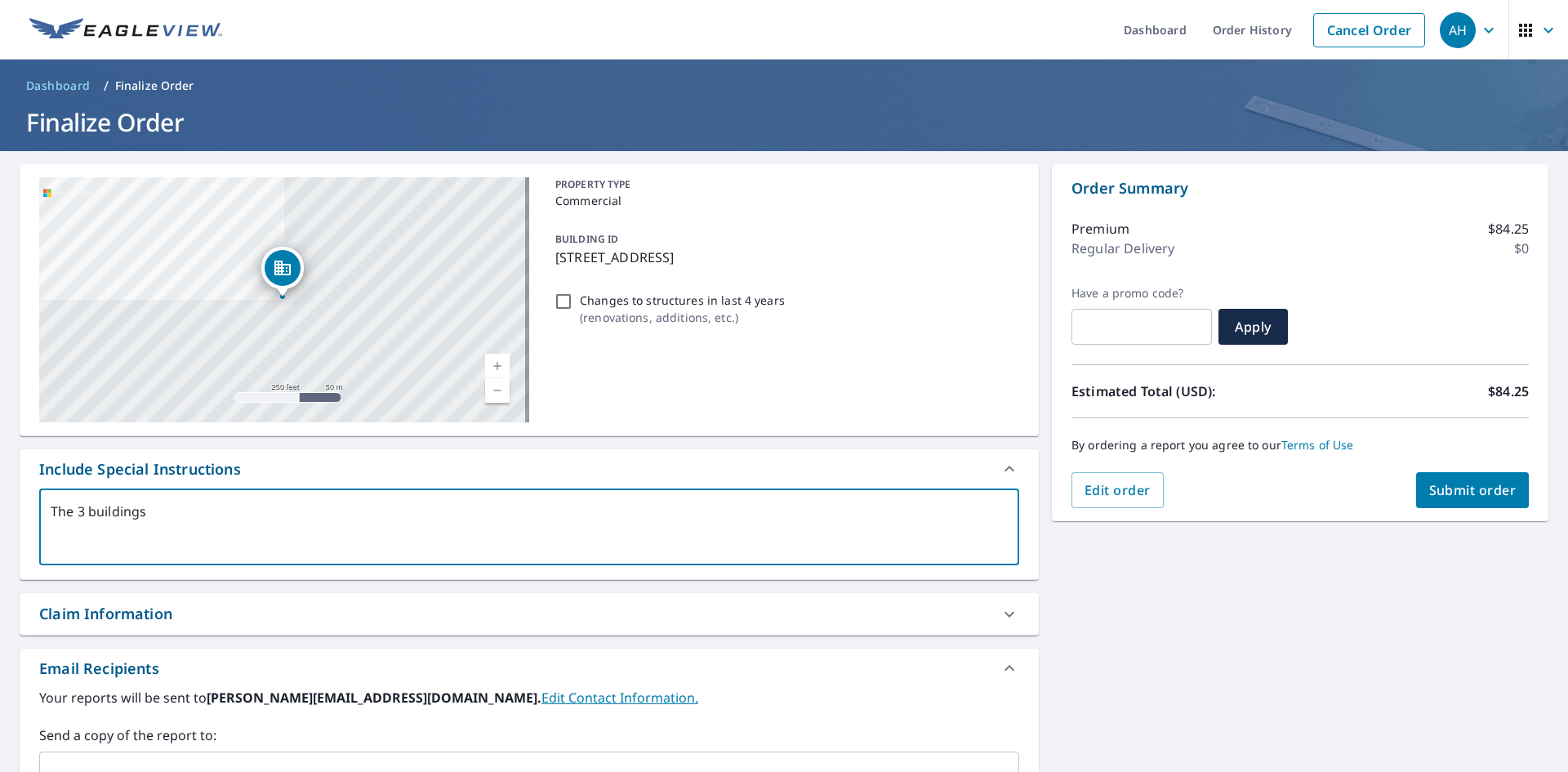
type textarea "The 3 buildings"
type textarea "x"
checkbox input "true"
type textarea "The 3 buildings g"
type textarea "x"
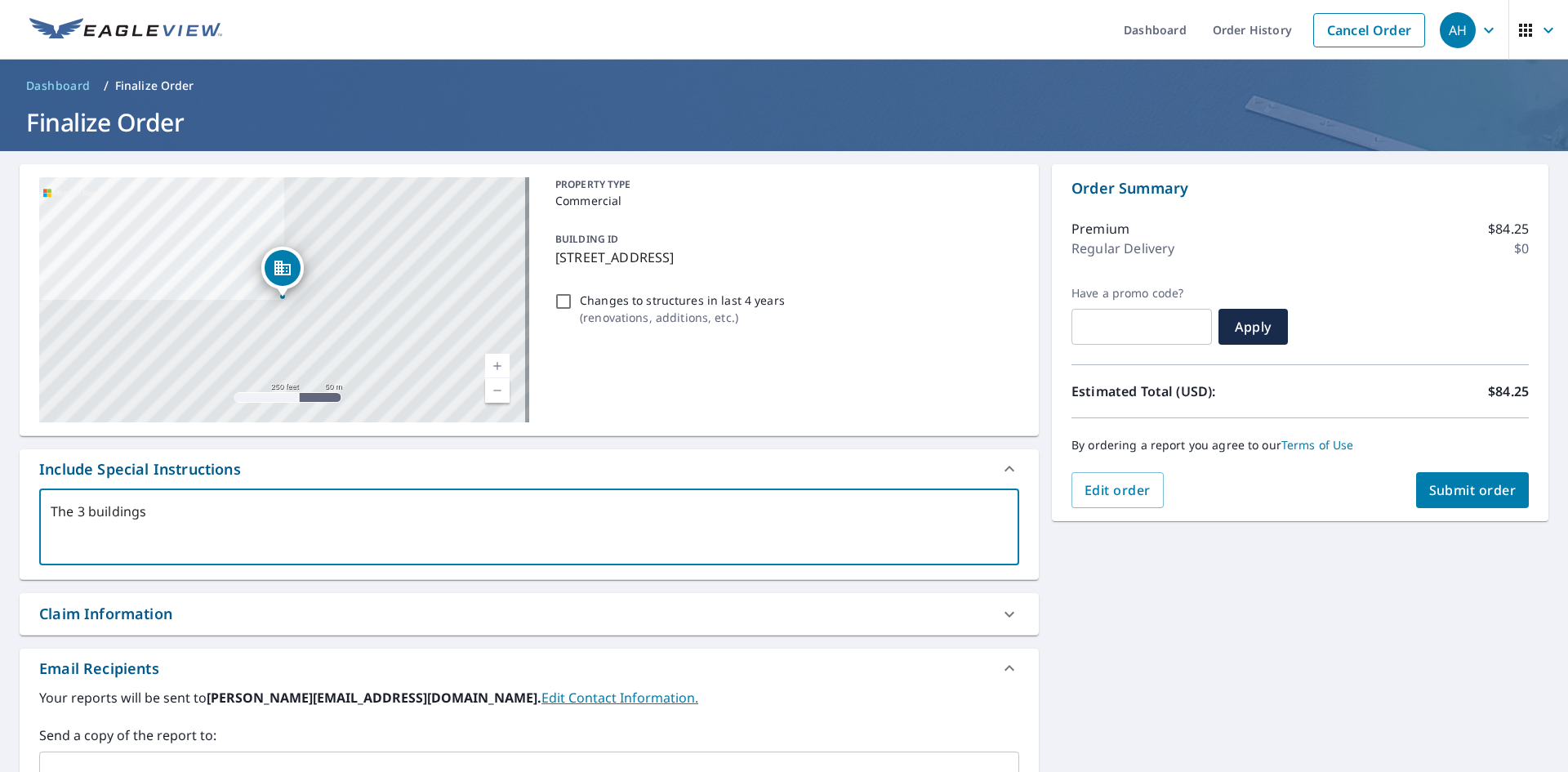
checkbox input "true"
type textarea "The 3 buildings gr"
type textarea "x"
checkbox input "true"
type textarea "The 3 buildings gro"
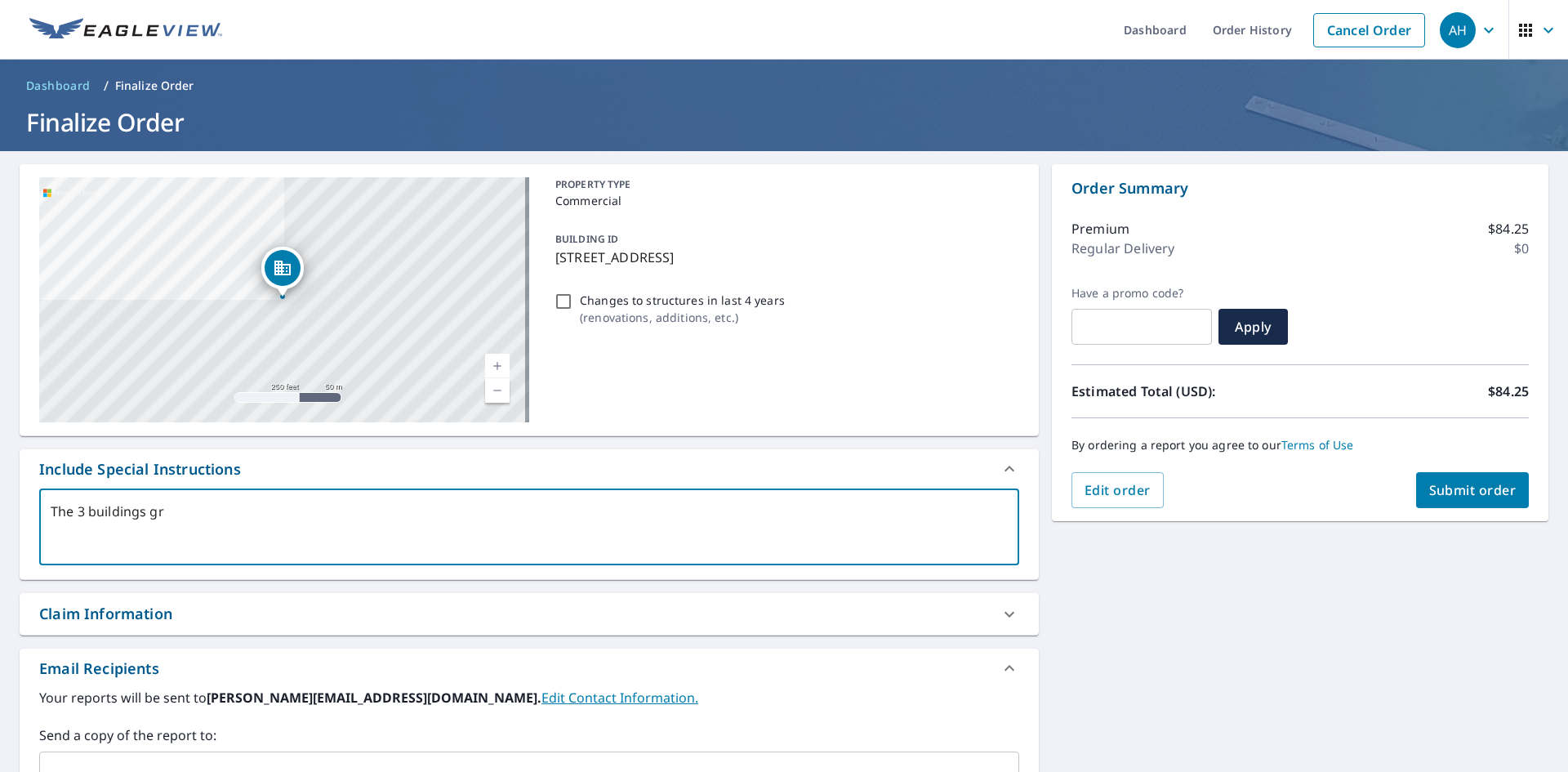
type textarea "x"
checkbox input "true"
type textarea "The 3 buildings grou"
type textarea "x"
checkbox input "true"
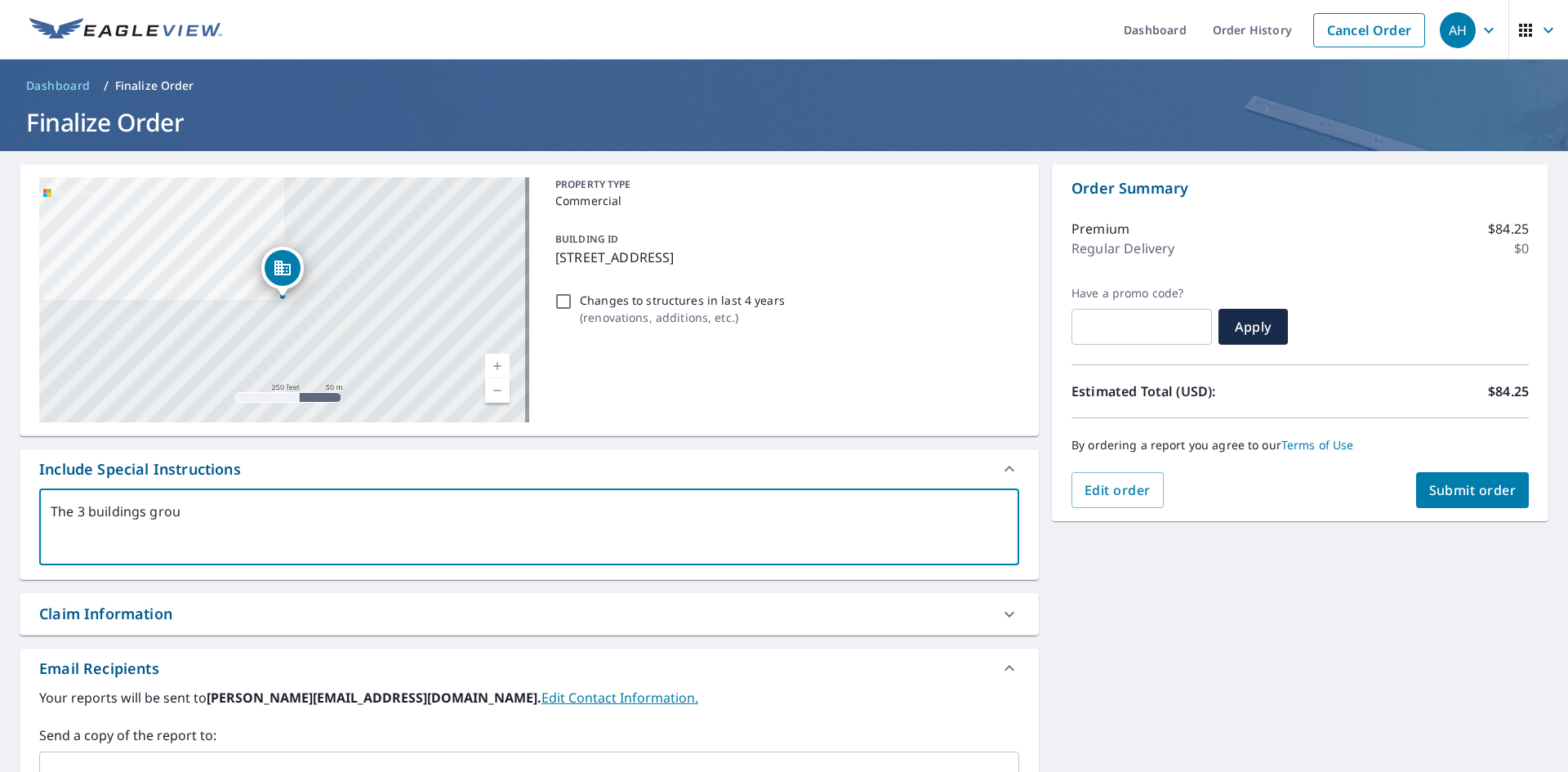
type textarea "The 3 buildings group"
type textarea "x"
checkbox input "true"
type textarea "The 3 buildings groupe"
type textarea "x"
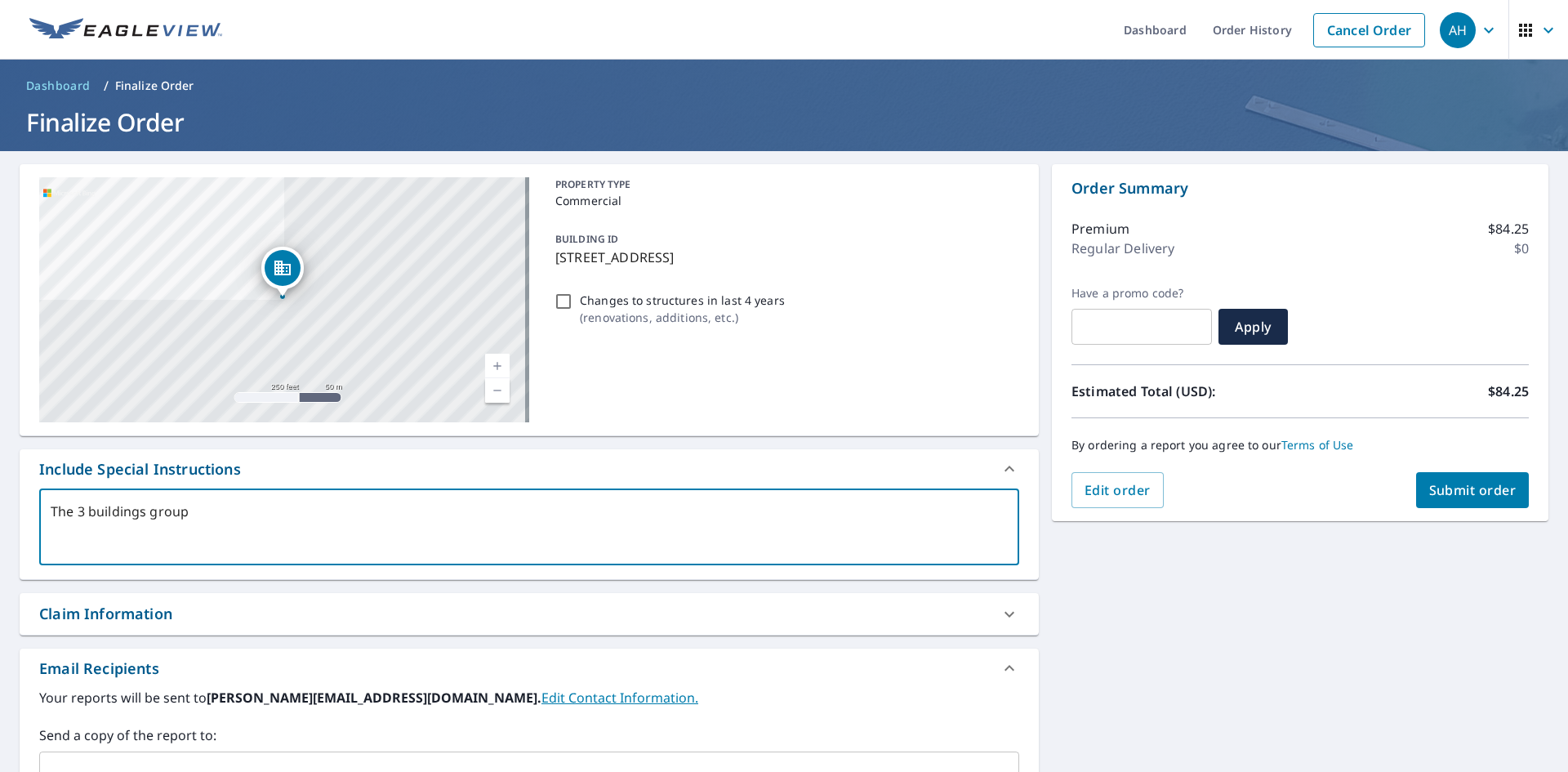
checkbox input "true"
type textarea "The 3 buildings grouped"
type textarea "x"
checkbox input "true"
type textarea "The 3 buildings grouped"
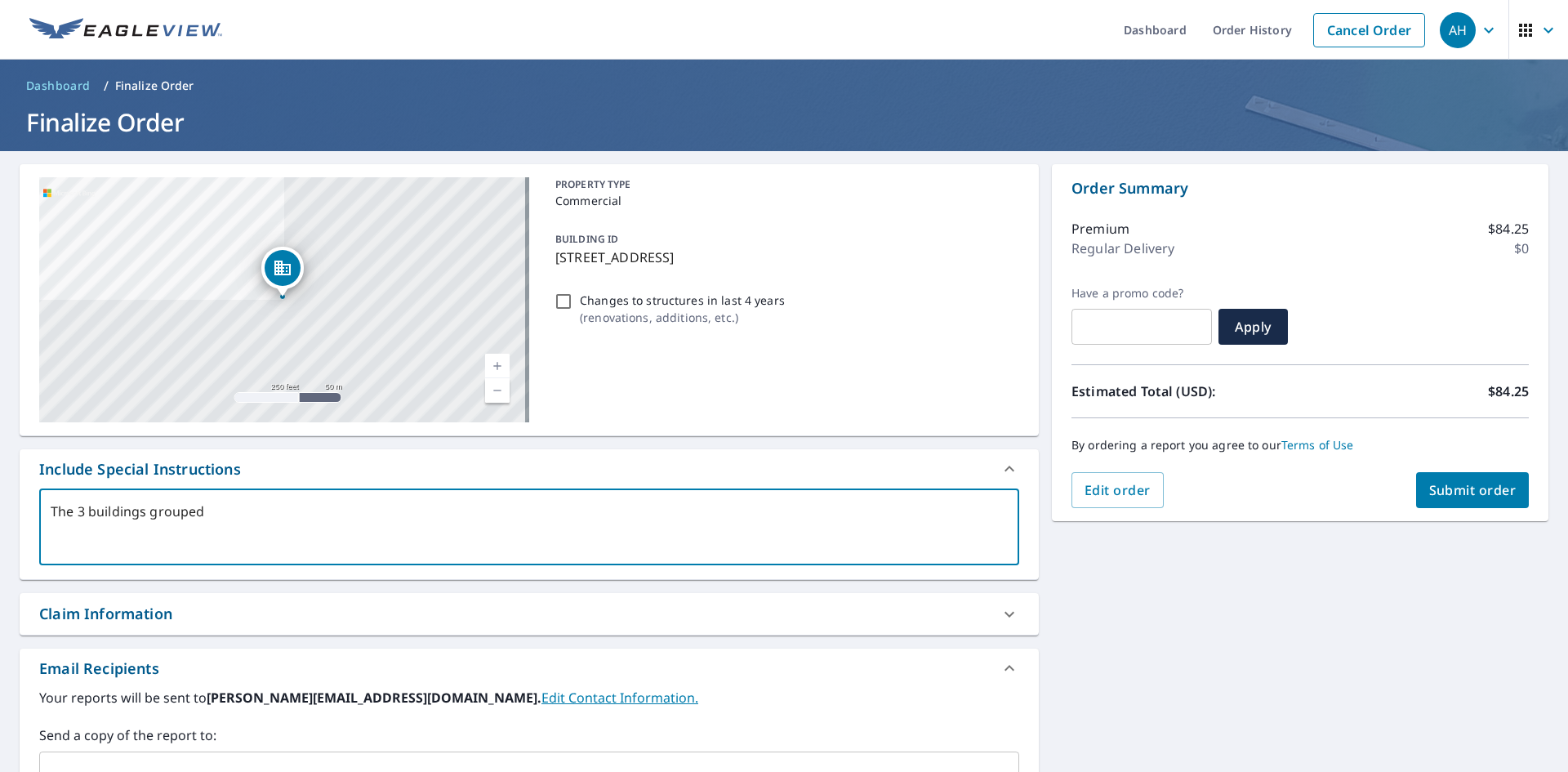
type textarea "x"
checkbox input "true"
type textarea "The 3 buildings grouped t"
type textarea "x"
checkbox input "true"
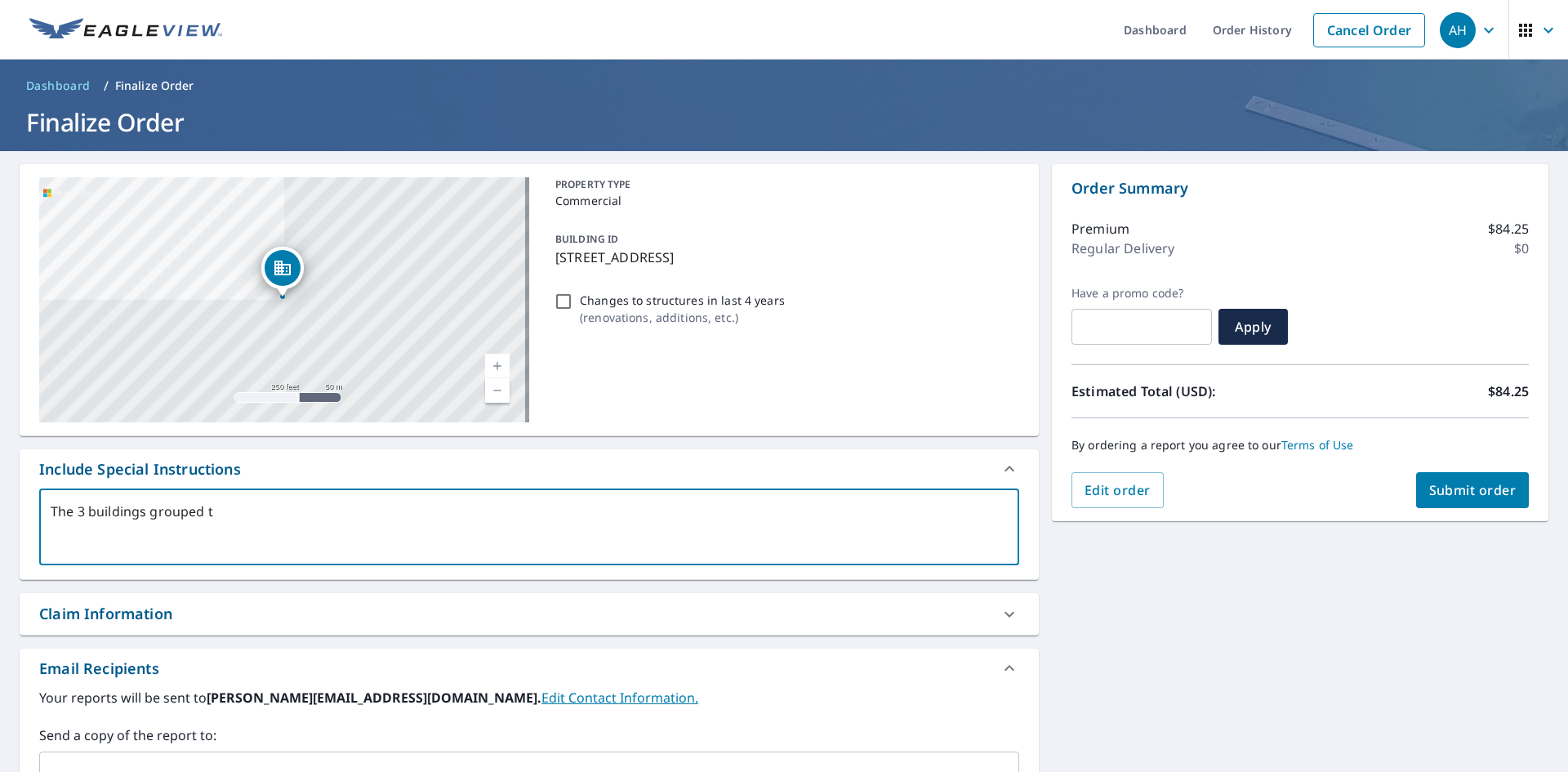
type textarea "The 3 buildings grouped to"
type textarea "x"
checkbox input "true"
type textarea "The 3 buildings grouped tog"
type textarea "x"
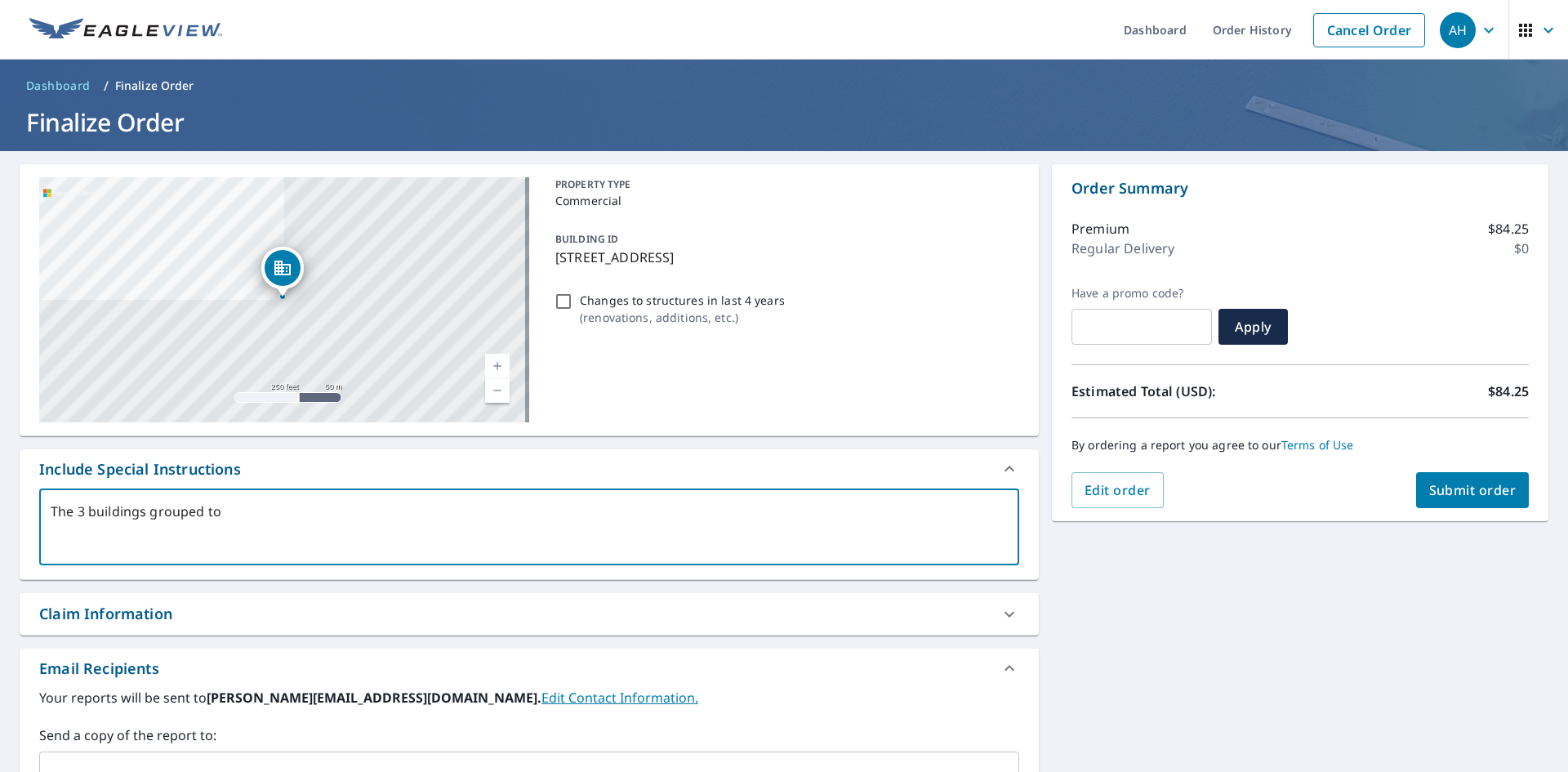
checkbox input "true"
type textarea "The 3 buildings grouped toge"
type textarea "x"
checkbox input "true"
type textarea "The 3 buildings grouped toget"
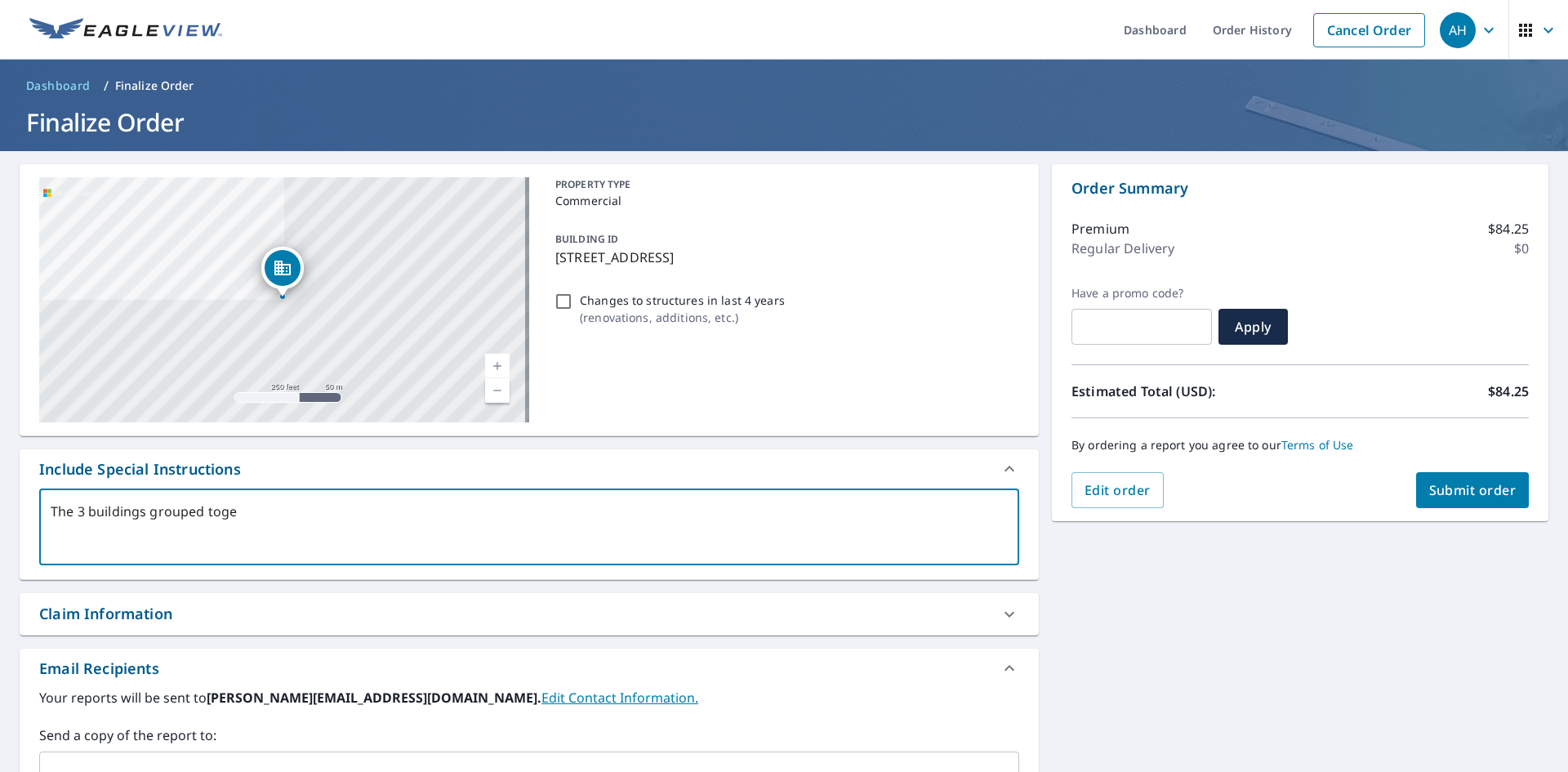
type textarea "x"
checkbox input "true"
type textarea "The 3 buildings grouped togeth"
type textarea "x"
checkbox input "true"
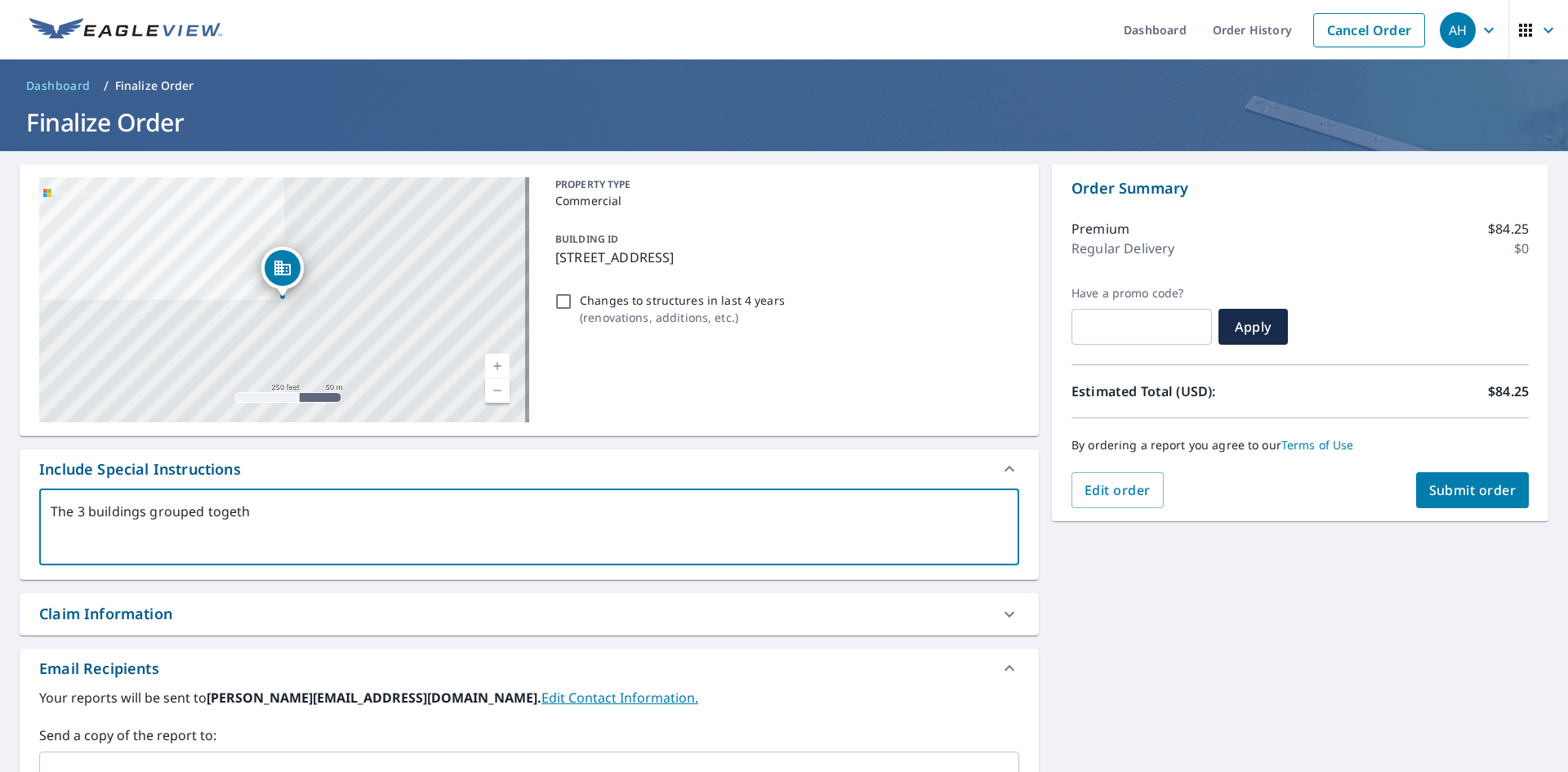
type textarea "The 3 buildings grouped togethe"
type textarea "x"
checkbox input "true"
type textarea "The 3 buildings grouped together"
type textarea "x"
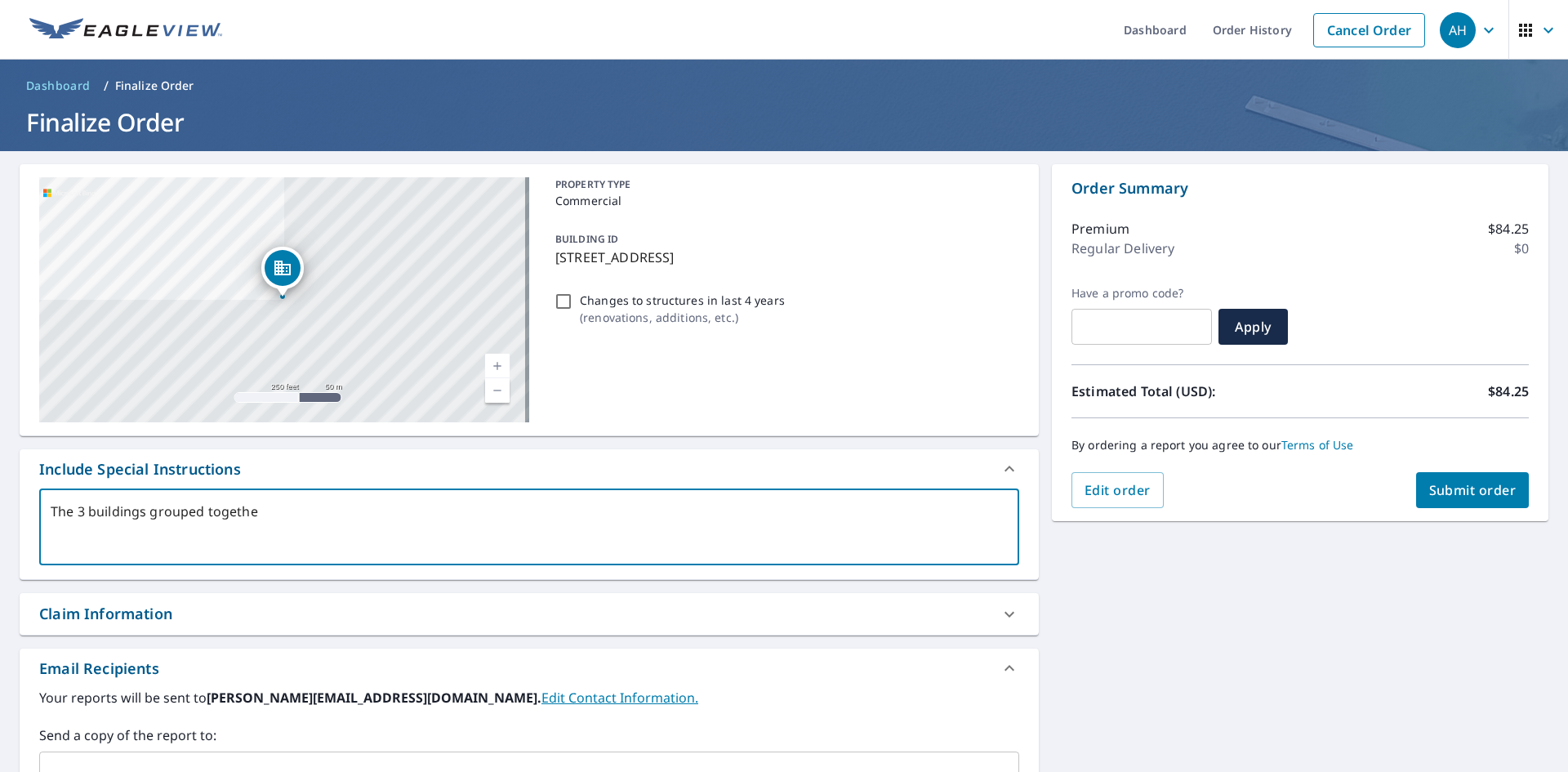
checkbox input "true"
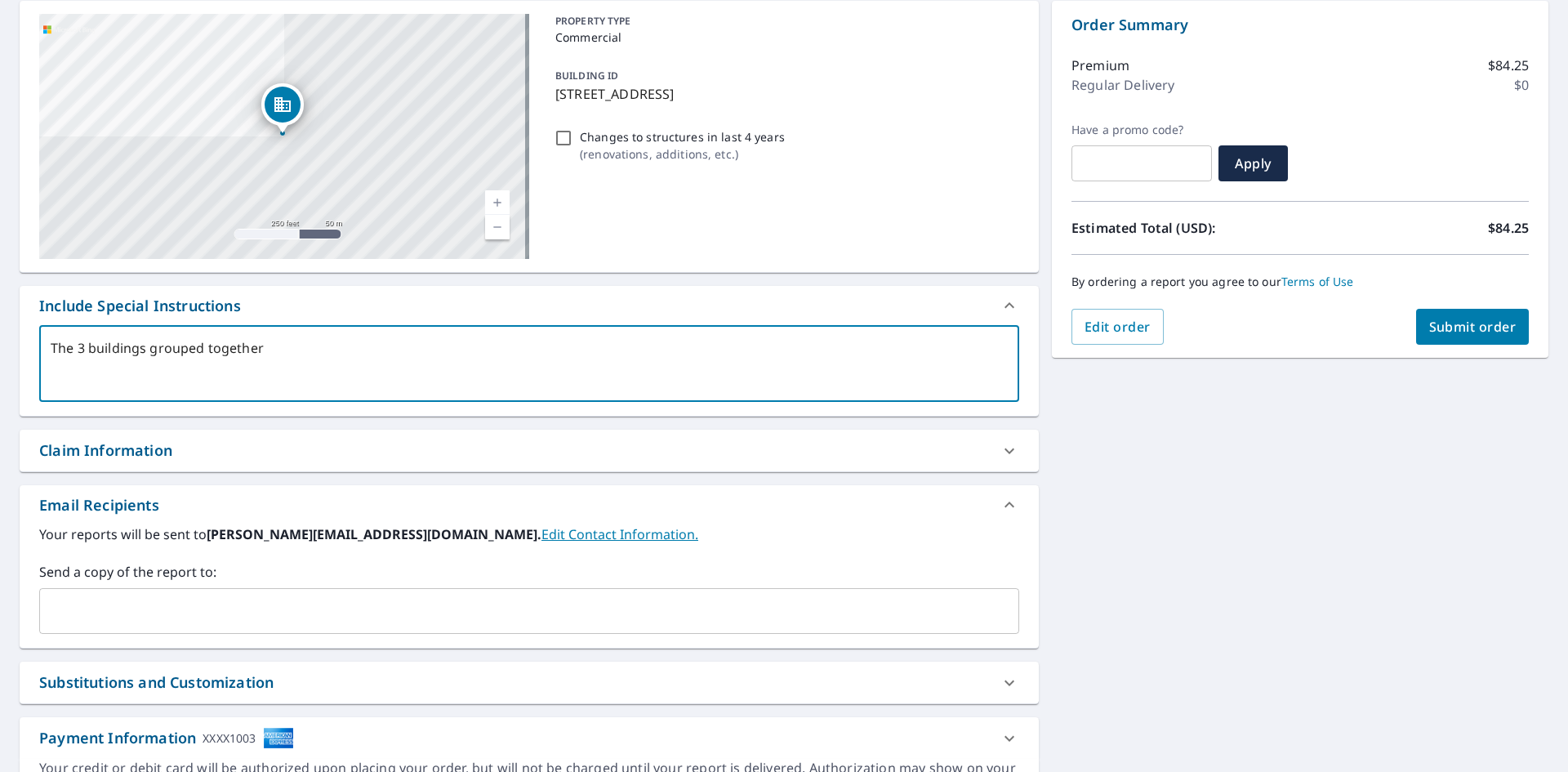
click at [254, 627] on div "​" at bounding box center [529, 611] width 980 height 46
type textarea "The 3 buildings grouped together"
type textarea "x"
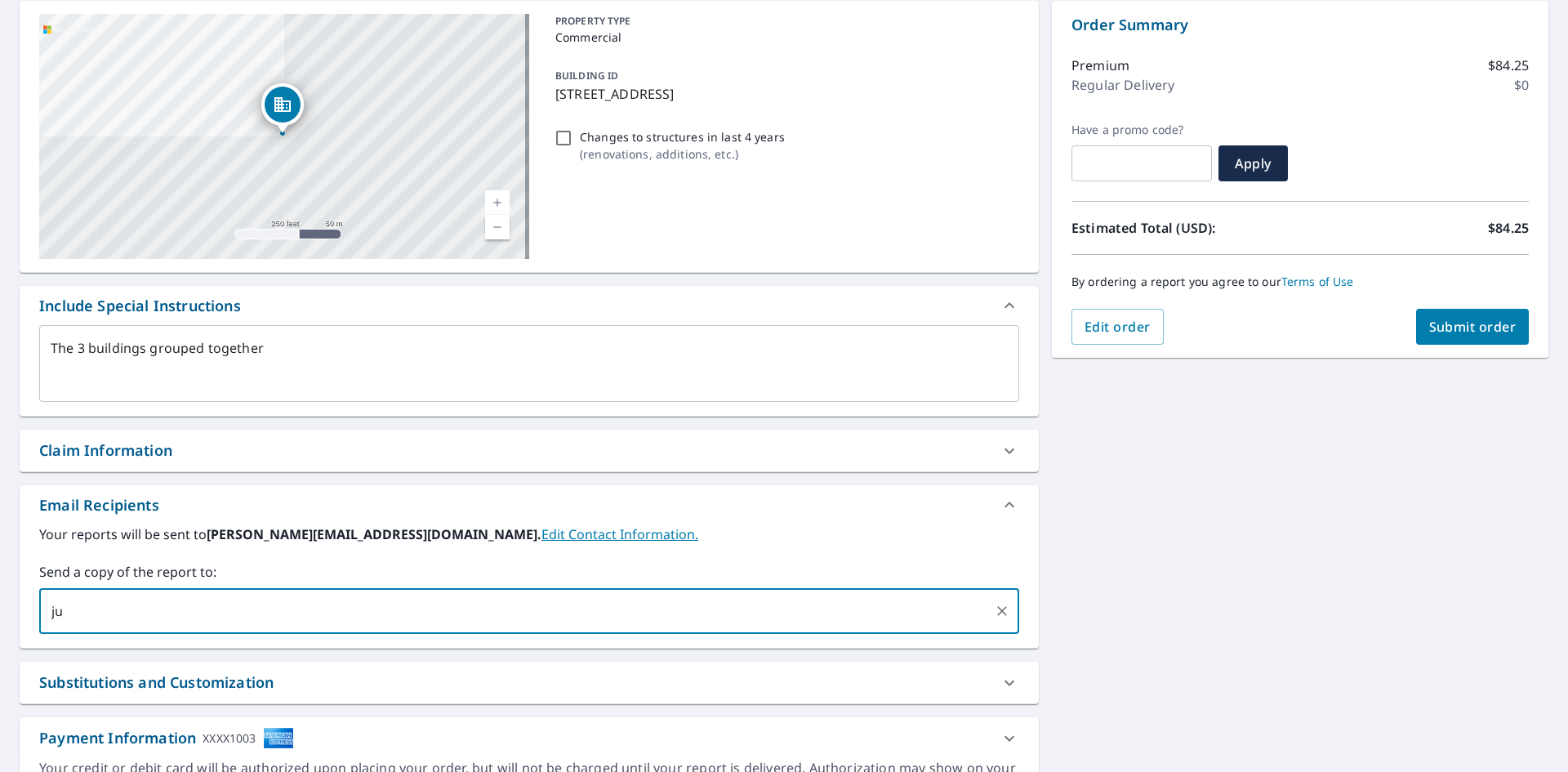
click at [290, 615] on input "ju" at bounding box center [517, 611] width 941 height 31
click at [119, 611] on input "ju" at bounding box center [517, 611] width 941 height 31
type input "j"
type input "[PERSON_NAME][EMAIL_ADDRESS][DOMAIN_NAME],"
type textarea "x"
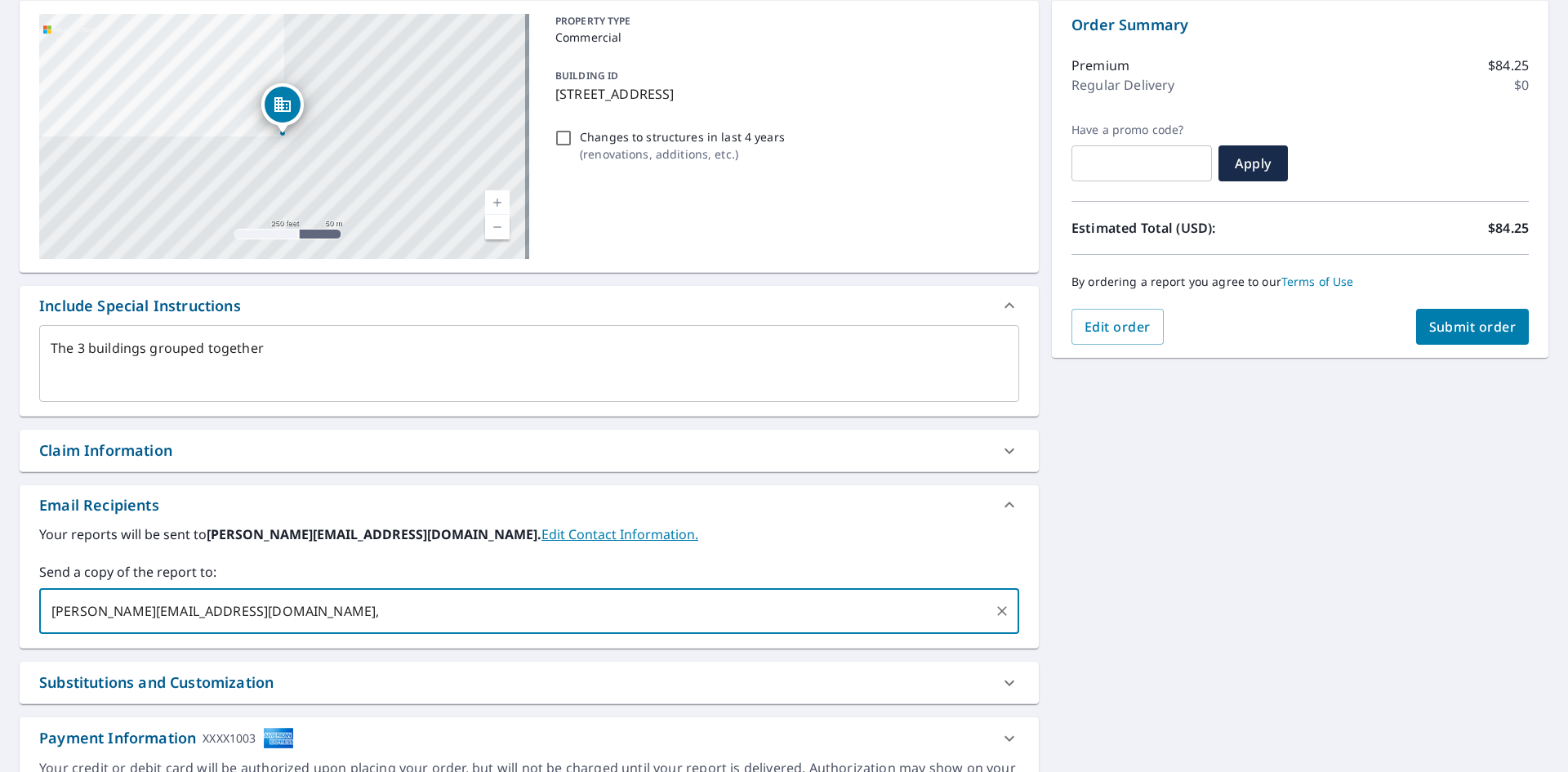
checkbox input "true"
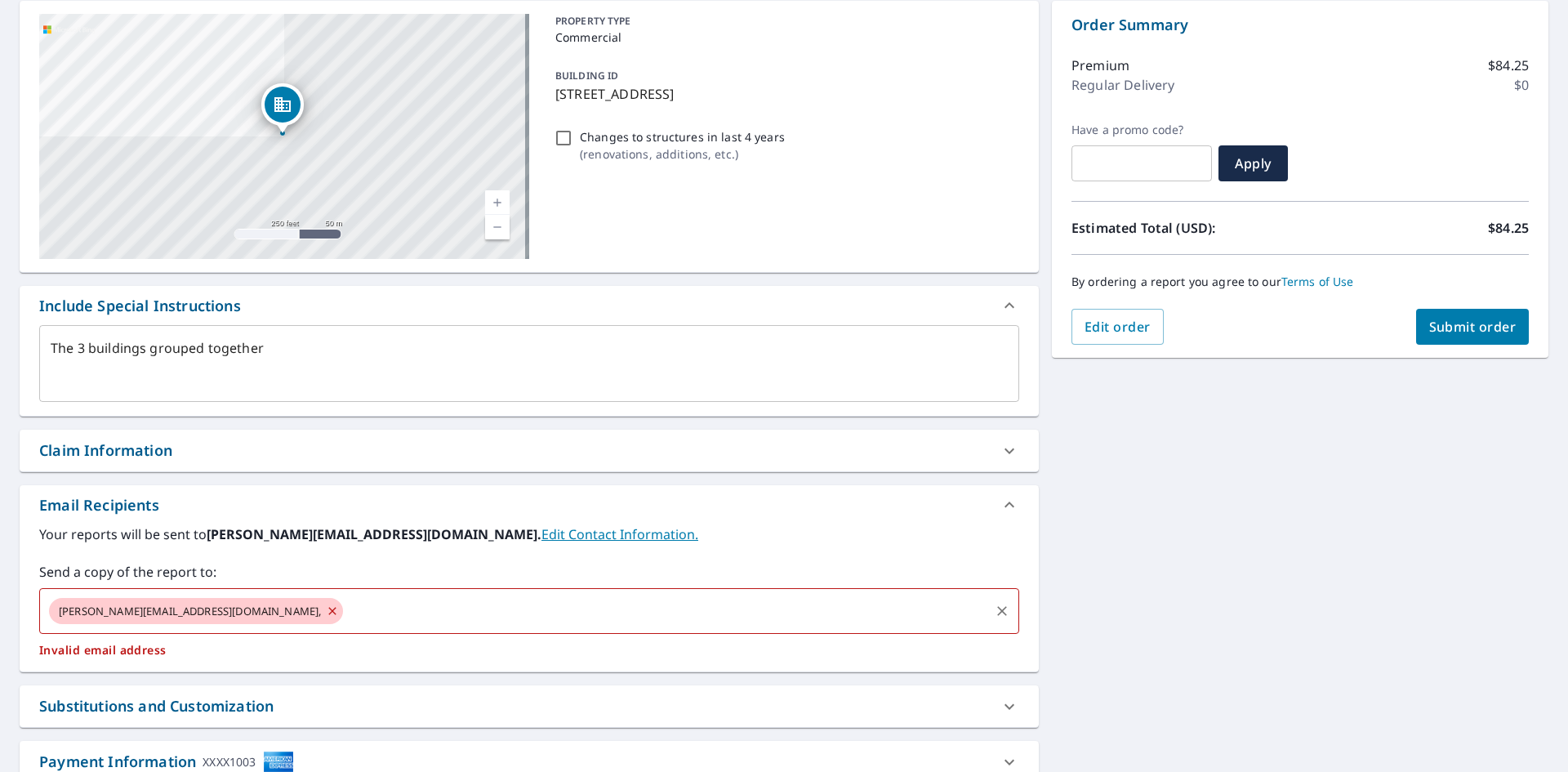
click at [346, 611] on input "text" at bounding box center [667, 611] width 642 height 31
type textarea "x"
checkbox input "true"
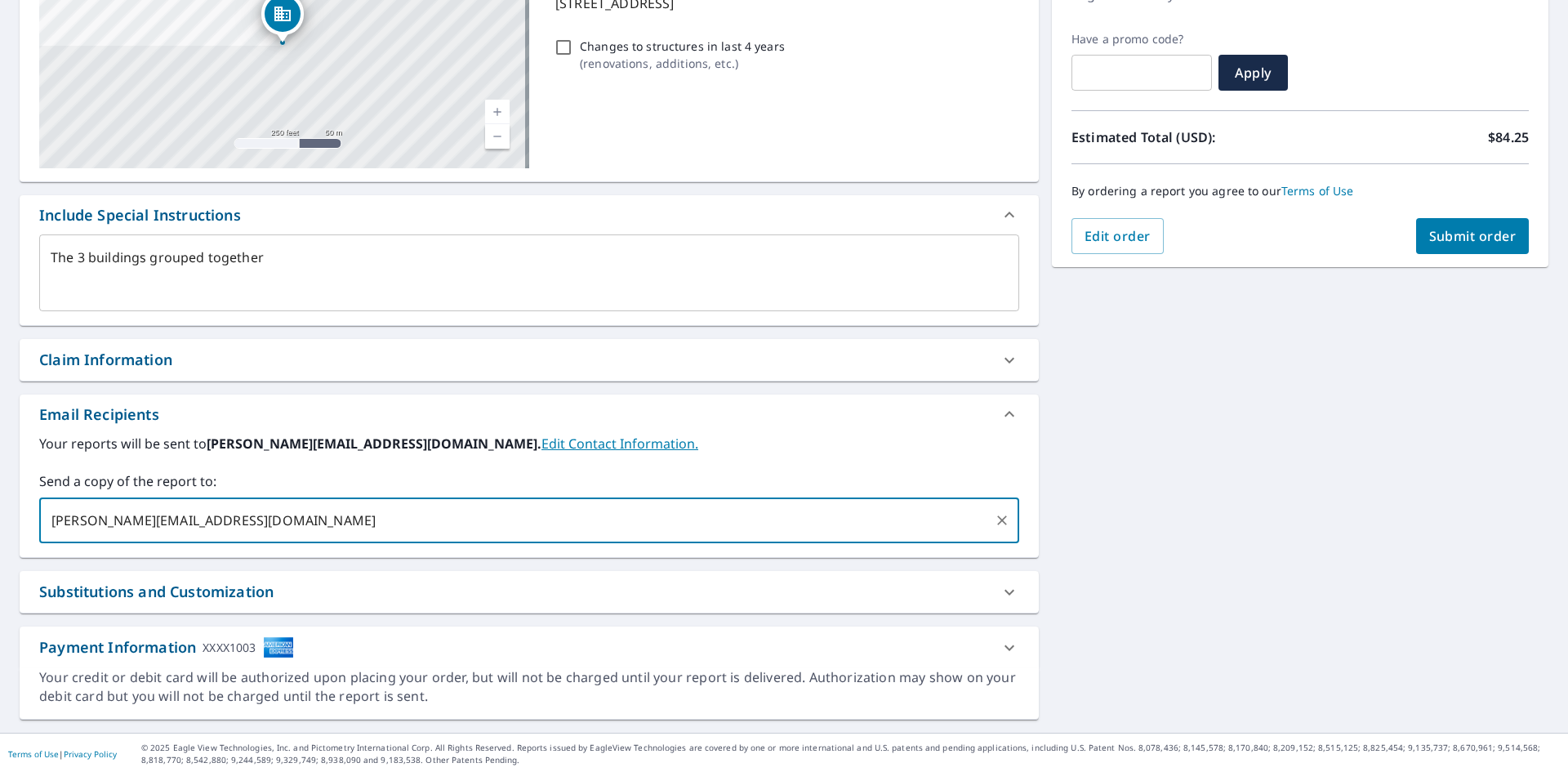
scroll to position [257, 0]
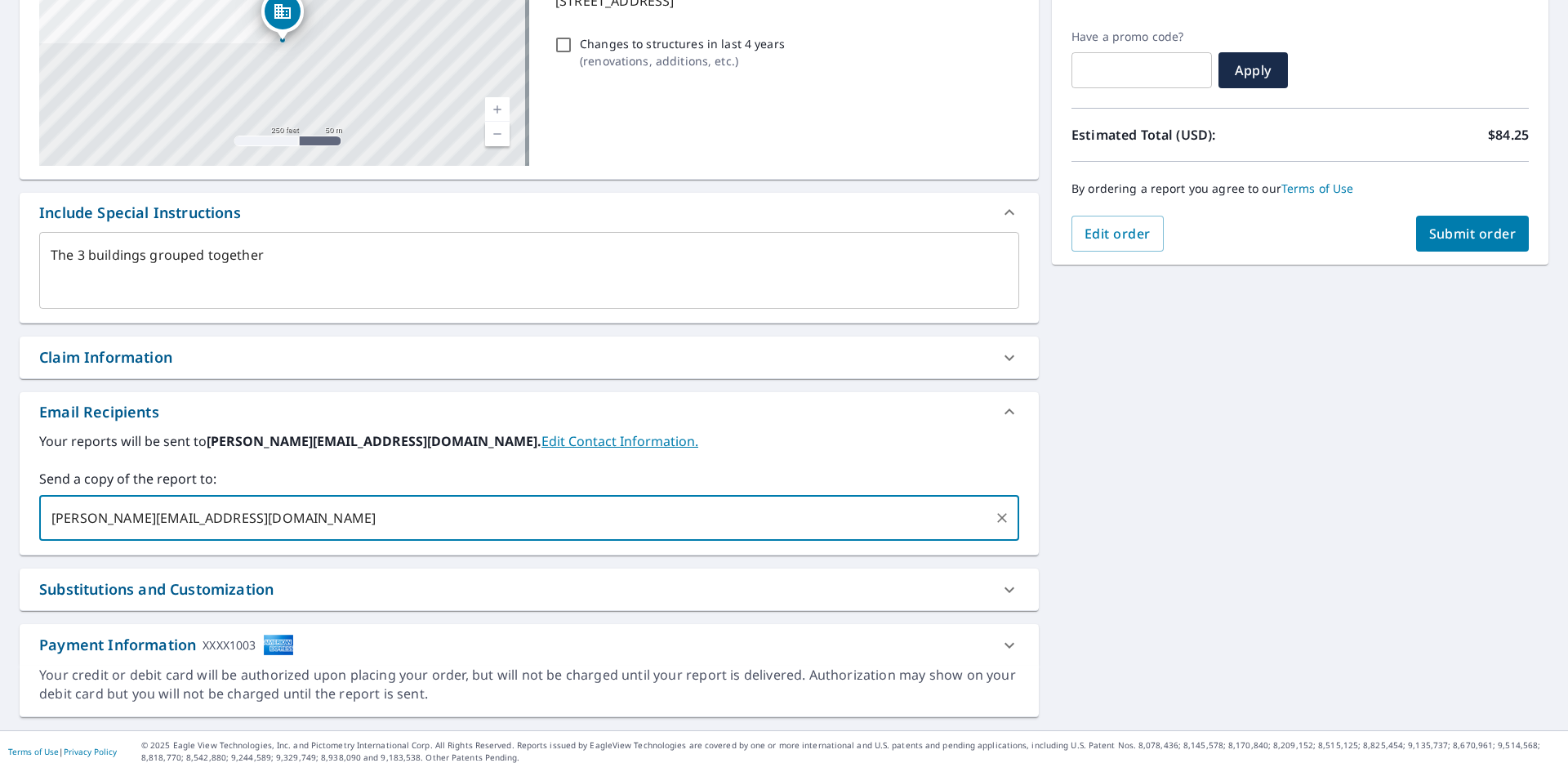
type input "[PERSON_NAME][EMAIL_ADDRESS][DOMAIN_NAME]"
type textarea "x"
checkbox input "true"
click at [1447, 233] on span "Submit order" at bounding box center [1473, 234] width 87 height 18
type textarea "x"
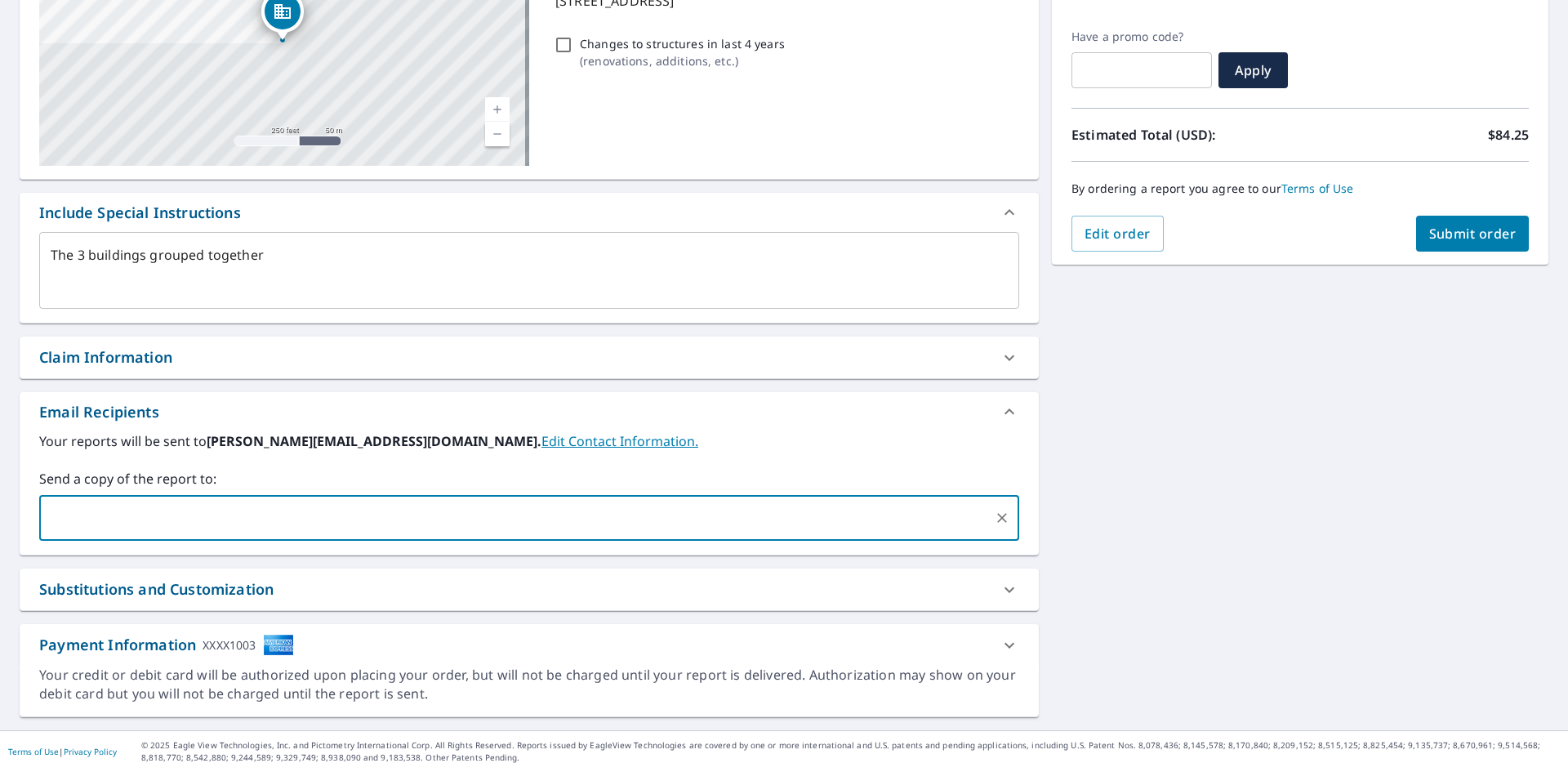
checkbox input "true"
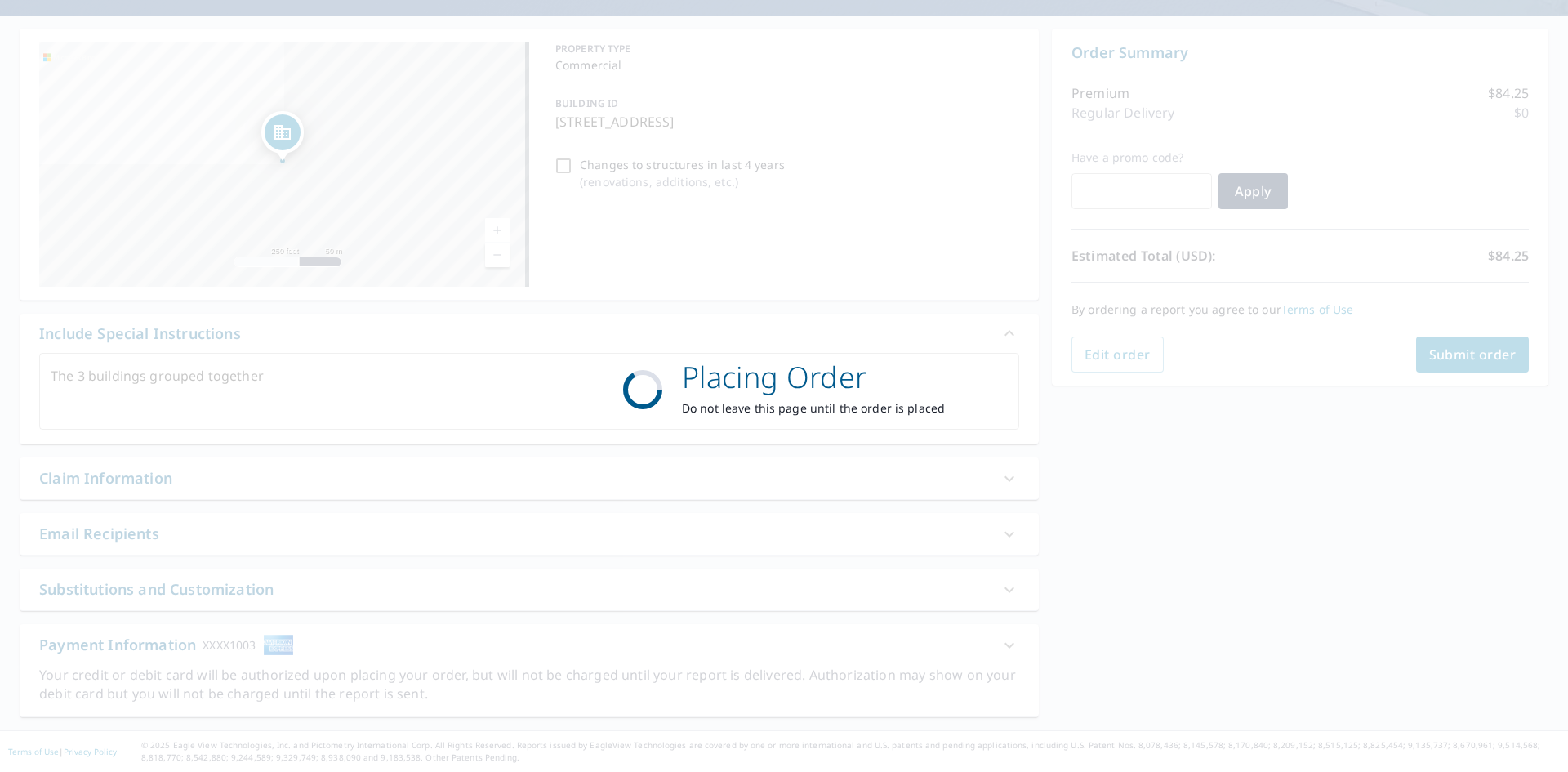
scroll to position [136, 0]
